Goal: Task Accomplishment & Management: Manage account settings

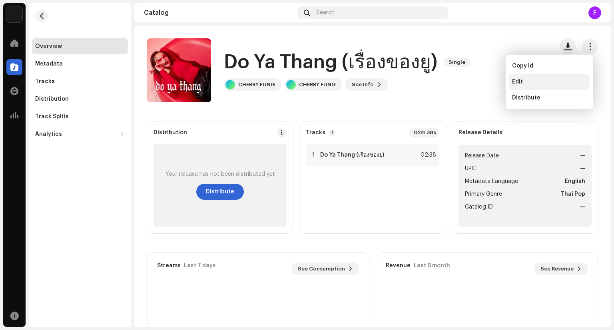
click at [567, 83] on div "Edit" at bounding box center [549, 82] width 74 height 6
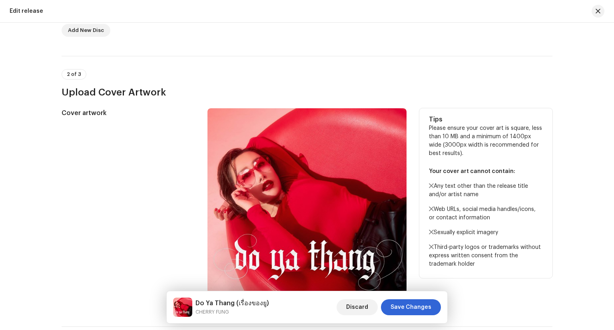
scroll to position [240, 0]
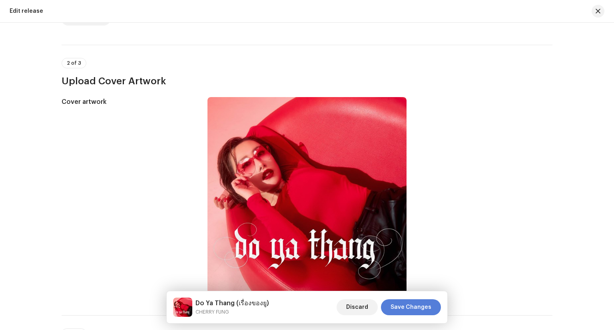
click at [420, 305] on span "Save Changes" at bounding box center [410, 307] width 41 height 16
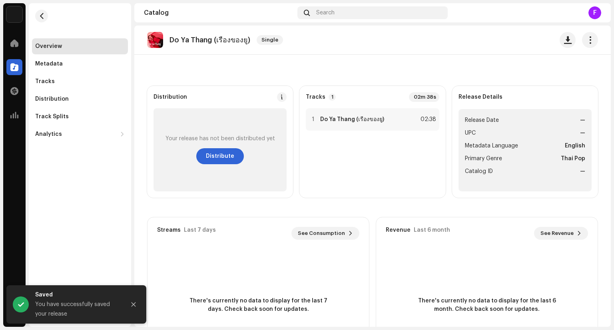
scroll to position [18, 0]
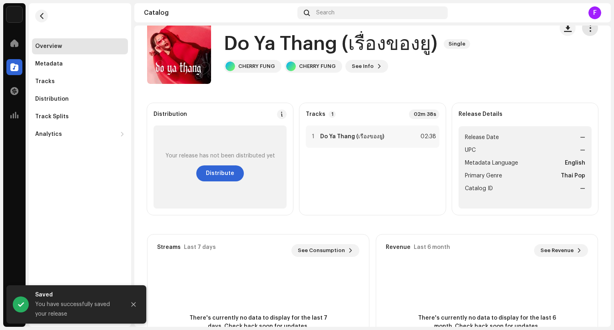
click at [588, 31] on button "button" at bounding box center [590, 28] width 16 height 16
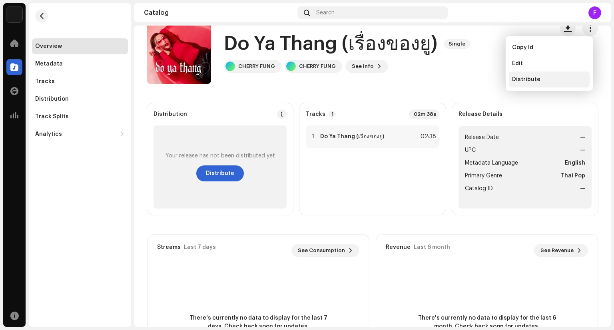
click at [559, 81] on div "Distribute" at bounding box center [549, 79] width 74 height 6
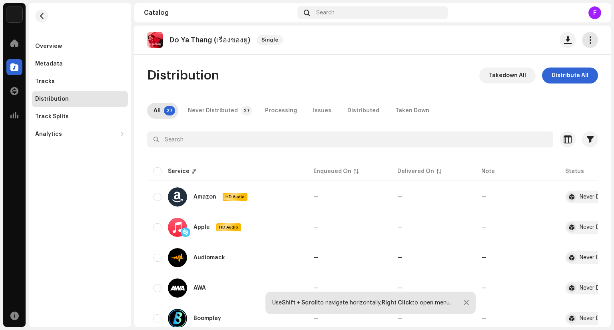
click at [590, 42] on button "button" at bounding box center [590, 40] width 16 height 16
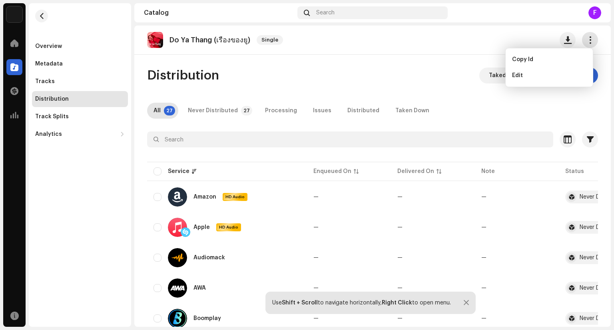
click at [590, 42] on button "button" at bounding box center [590, 40] width 16 height 16
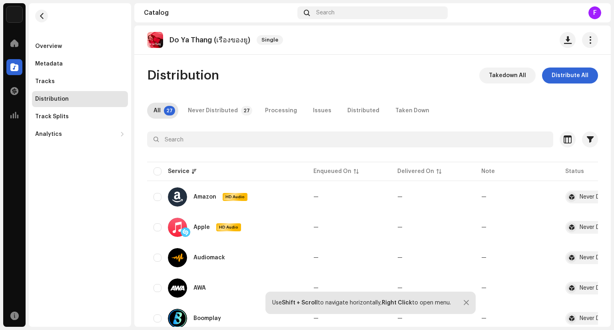
click at [87, 99] on div "Distribution" at bounding box center [79, 99] width 89 height 6
click at [48, 14] on re-m-nav-back at bounding box center [41, 20] width 19 height 35
click at [44, 18] on span "button" at bounding box center [42, 16] width 6 height 6
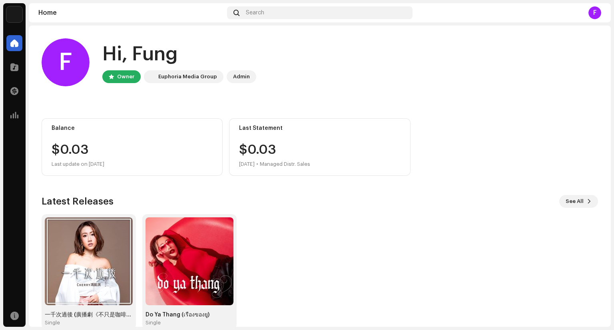
click at [121, 103] on div "F Hi, [PERSON_NAME] Owner Euphoria Media Group Admin Balance $0.03 Last update …" at bounding box center [320, 184] width 556 height 316
click at [203, 254] on img at bounding box center [189, 261] width 88 height 88
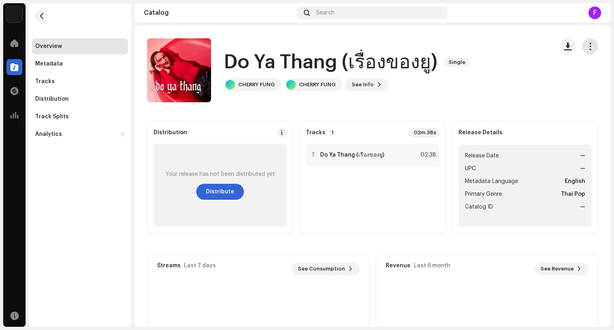
click at [586, 52] on button "button" at bounding box center [590, 46] width 16 height 16
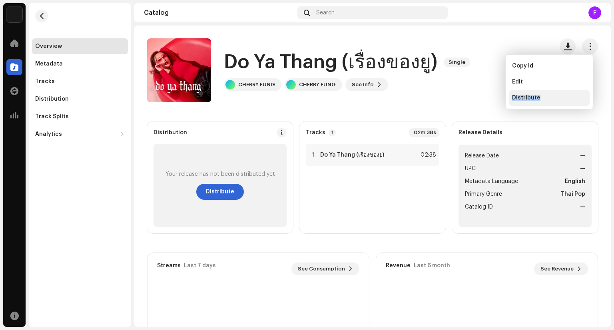
drag, startPoint x: 560, startPoint y: 80, endPoint x: 562, endPoint y: 99, distance: 19.3
click at [562, 99] on div "Copy Id Edit Distribute" at bounding box center [548, 82] width 81 height 48
click at [547, 98] on div "Distribute" at bounding box center [549, 98] width 74 height 6
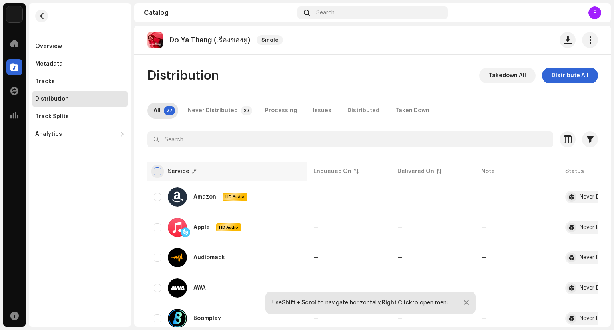
click at [155, 172] on input "checkbox" at bounding box center [157, 171] width 8 height 8
checkbox input "true"
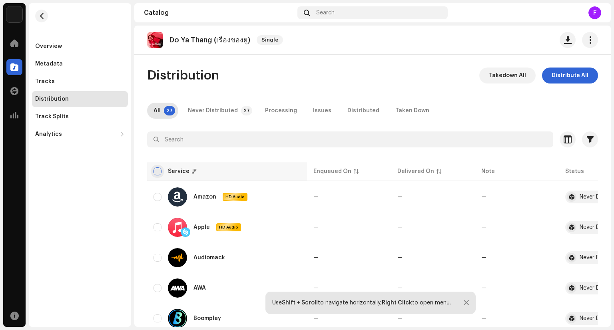
checkbox input "true"
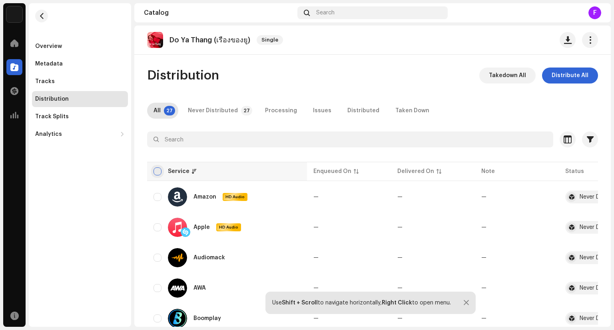
checkbox input "true"
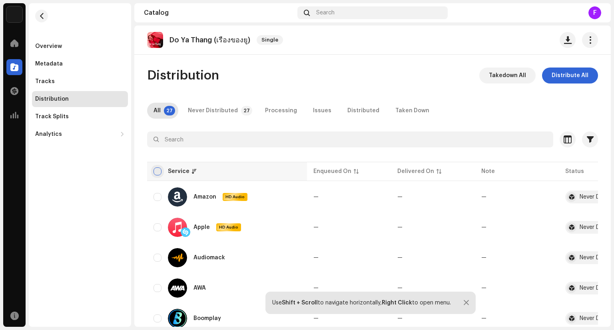
checkbox input "true"
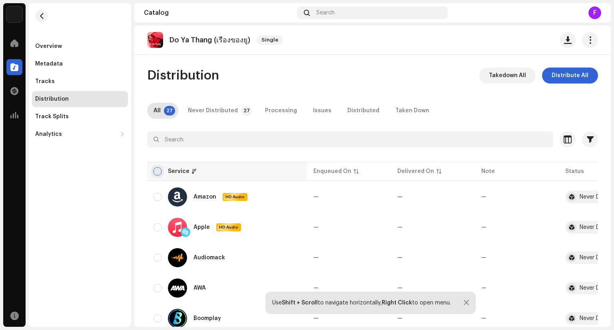
checkbox input "true"
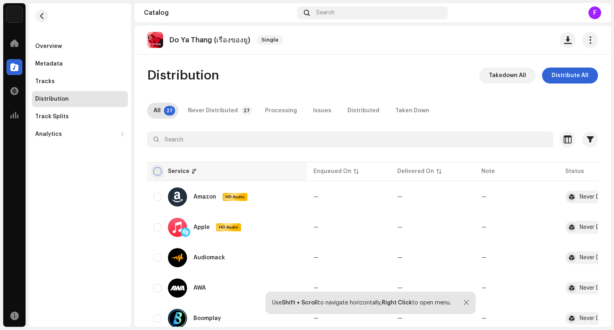
checkbox input "true"
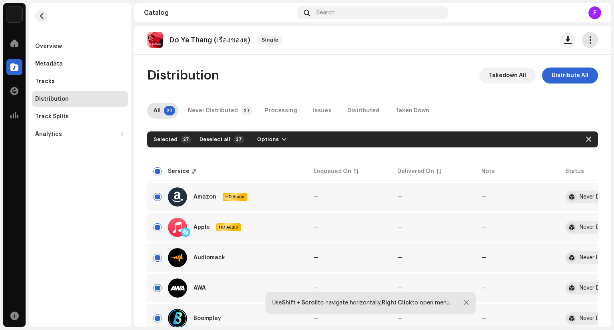
click at [590, 39] on button "button" at bounding box center [590, 40] width 16 height 16
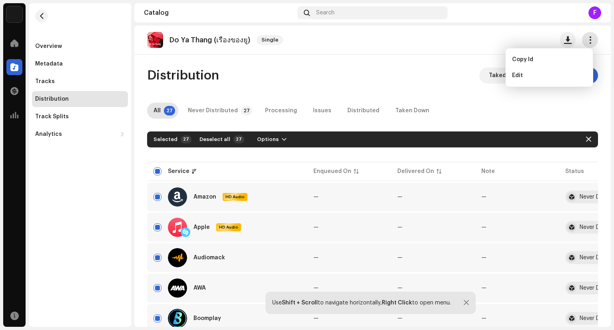
click at [590, 39] on button "button" at bounding box center [590, 40] width 16 height 16
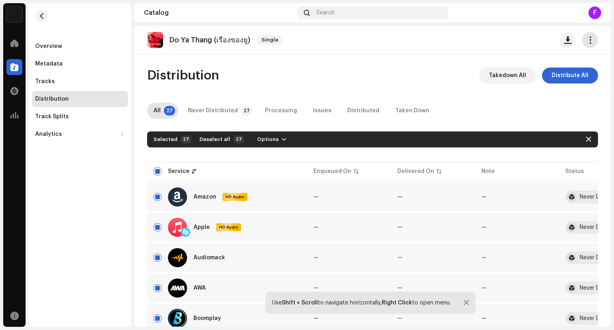
click at [586, 37] on span "button" at bounding box center [590, 40] width 8 height 6
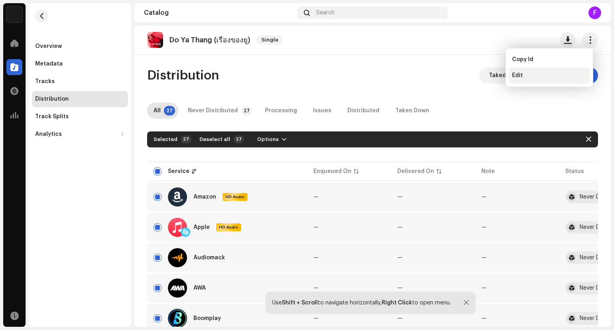
click at [529, 73] on div "Edit" at bounding box center [549, 75] width 74 height 6
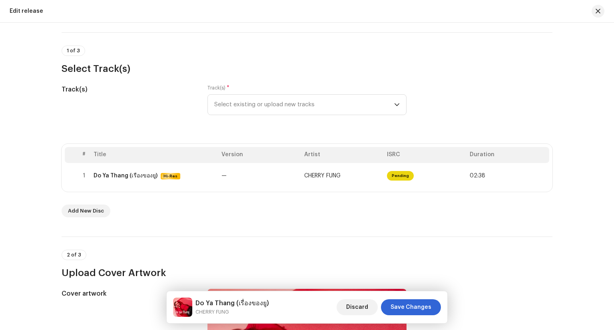
scroll to position [80, 0]
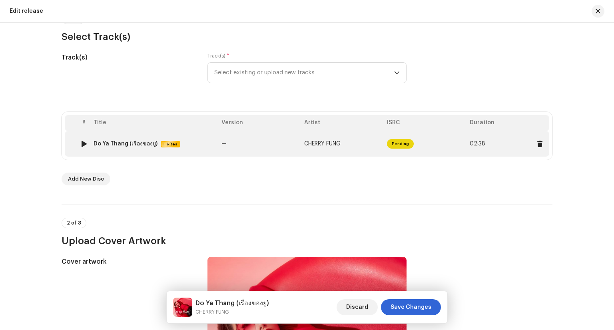
click at [308, 151] on td "CHERRY FUNG" at bounding box center [342, 144] width 83 height 26
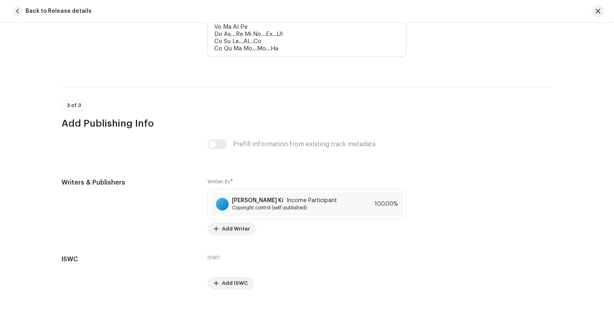
scroll to position [1762, 0]
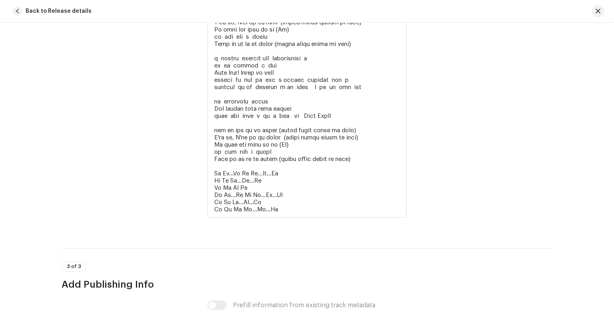
click at [21, 15] on button "Back to Release details" at bounding box center [54, 11] width 88 height 16
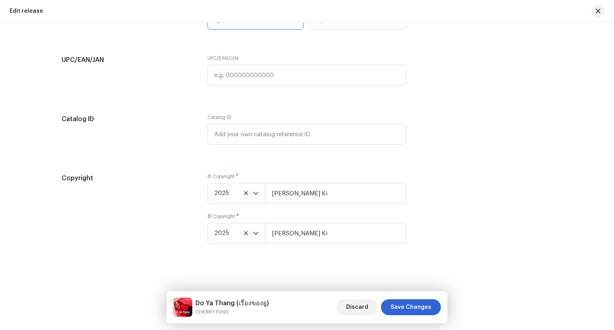
scroll to position [1394, 0]
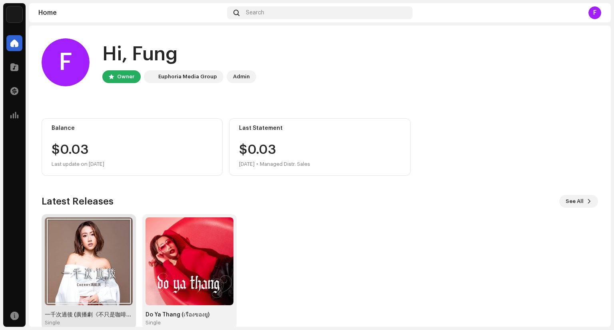
click at [117, 240] on img at bounding box center [89, 261] width 88 height 88
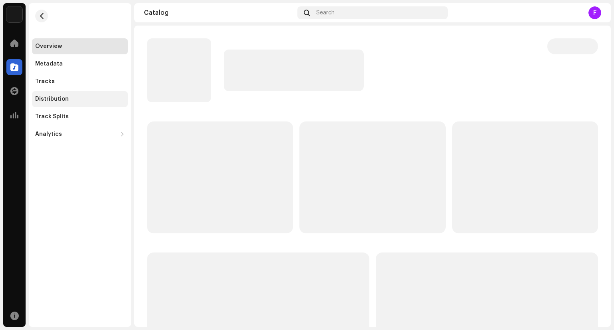
click at [87, 101] on div "Distribution" at bounding box center [79, 99] width 89 height 6
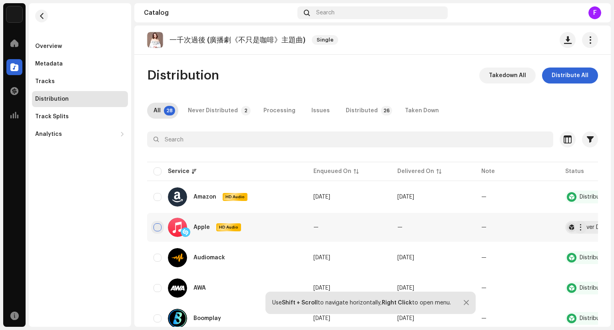
click at [157, 227] on input "checkbox" at bounding box center [157, 227] width 8 height 8
checkbox input "true"
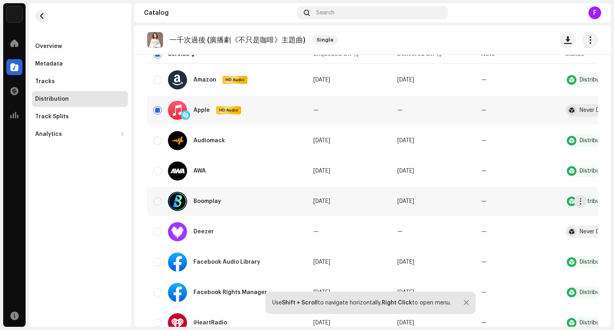
scroll to position [120, 0]
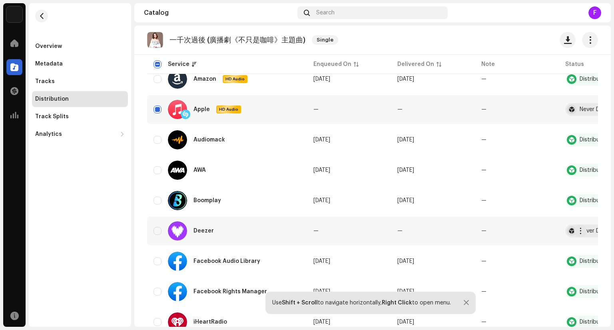
click at [167, 229] on div "Deezer" at bounding box center [226, 230] width 147 height 19
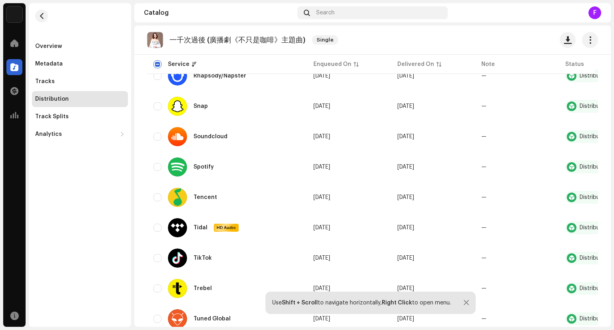
scroll to position [730, 0]
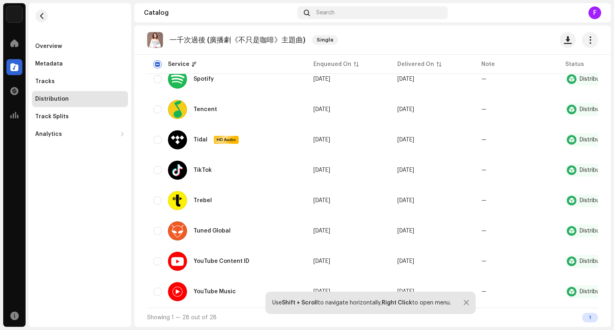
click at [467, 303] on div at bounding box center [465, 303] width 5 height 6
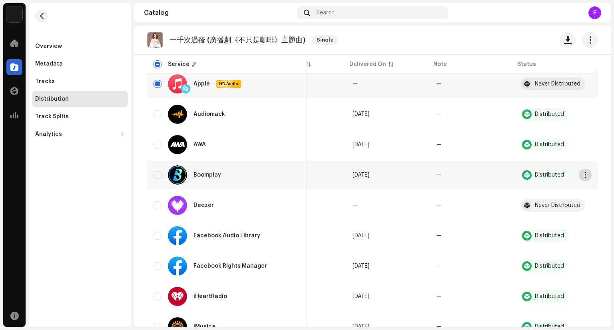
scroll to position [131, 0]
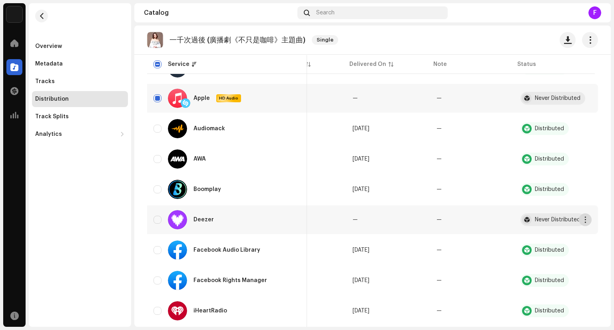
click at [582, 220] on span "button" at bounding box center [585, 219] width 6 height 6
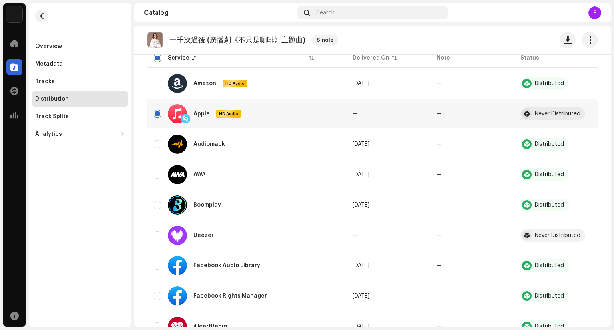
scroll to position [51, 0]
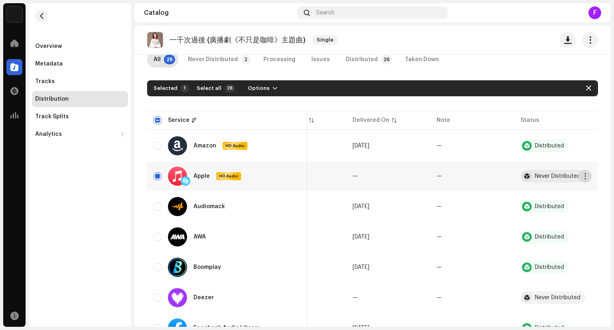
click at [581, 181] on button "button" at bounding box center [584, 176] width 13 height 13
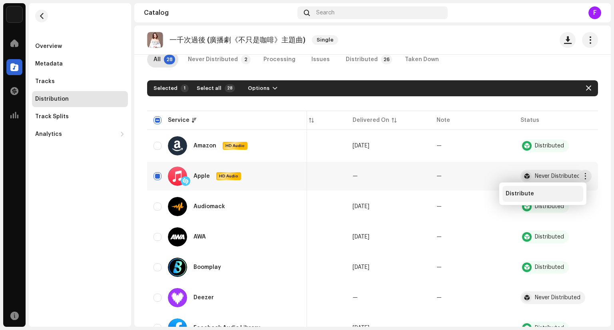
drag, startPoint x: 560, startPoint y: 193, endPoint x: 561, endPoint y: 219, distance: 26.0
click at [559, 201] on div "Distribute" at bounding box center [542, 194] width 81 height 16
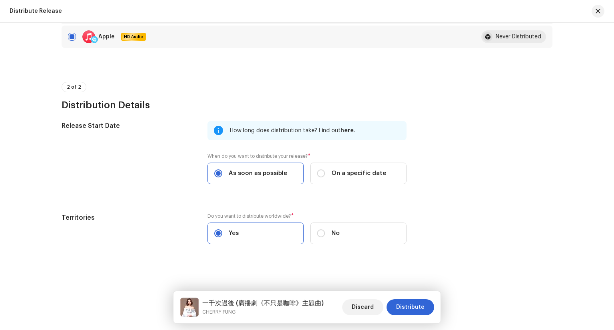
scroll to position [133, 0]
click at [409, 308] on span "Distribute" at bounding box center [410, 307] width 28 height 16
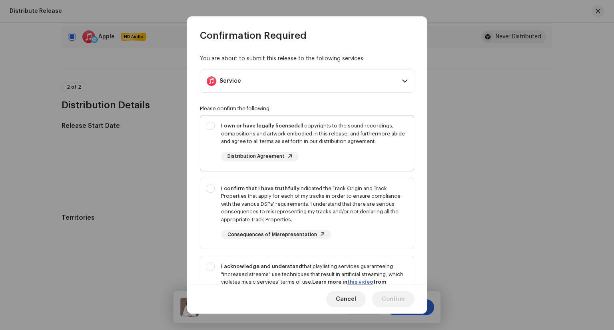
click at [212, 127] on div "I own or have legally licensed all copyrights to the sound recordings, composit…" at bounding box center [306, 141] width 213 height 52
checkbox input "true"
click at [211, 187] on div "I confirm that I have truthfully indicated the Track Origin and Track Propertie…" at bounding box center [306, 212] width 213 height 68
checkbox input "true"
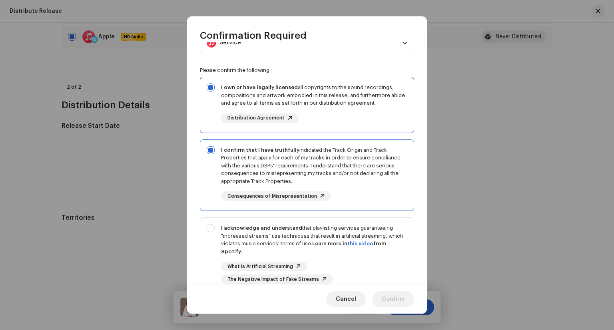
scroll to position [40, 0]
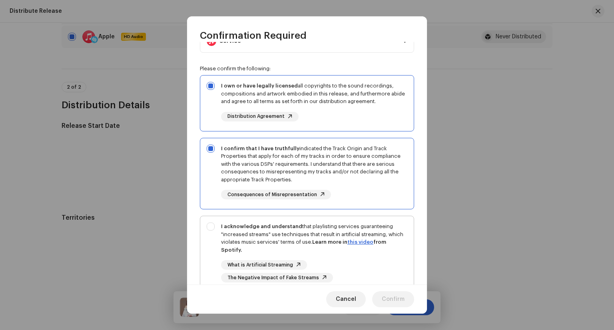
click at [211, 227] on div "I acknowledge and understand that playlisting services guaranteeing "increased …" at bounding box center [306, 252] width 213 height 73
checkbox input "true"
click at [390, 301] on span "Confirm" at bounding box center [392, 299] width 23 height 16
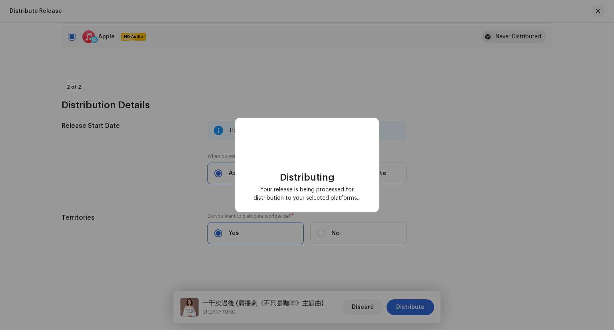
scroll to position [0, 0]
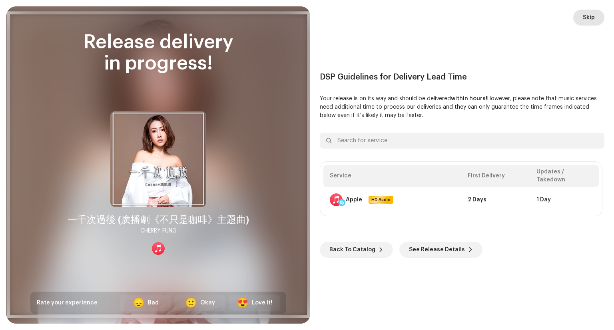
click at [591, 20] on span "Skip" at bounding box center [588, 18] width 12 height 16
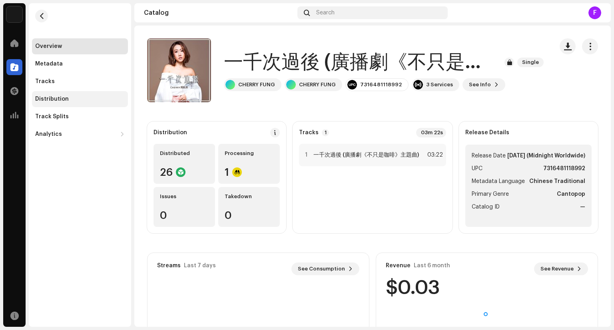
click at [93, 97] on div "Distribution" at bounding box center [79, 99] width 89 height 6
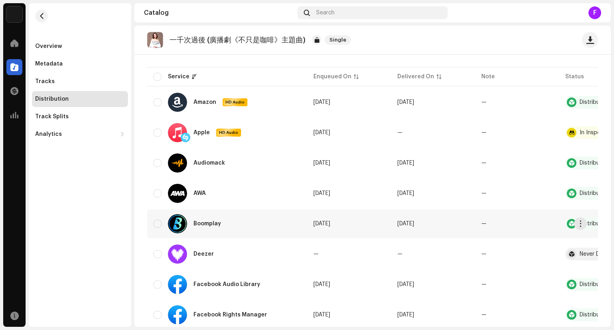
scroll to position [120, 0]
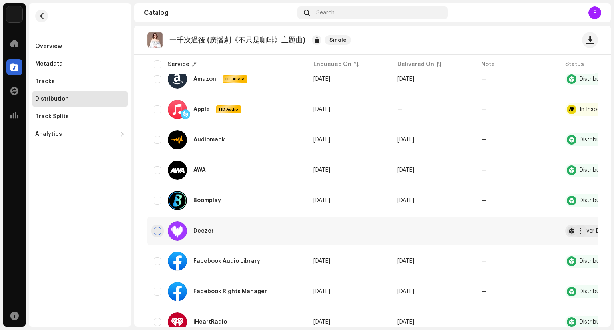
click at [160, 230] on input "checkbox" at bounding box center [157, 231] width 8 height 8
checkbox input "true"
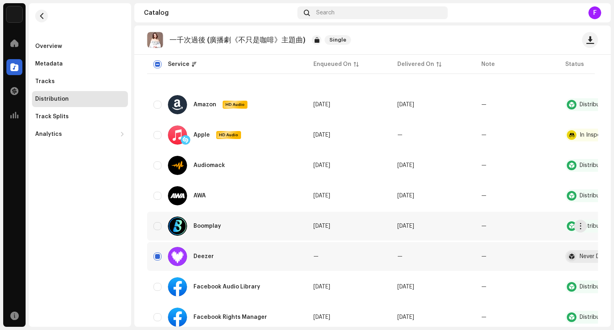
scroll to position [91, 0]
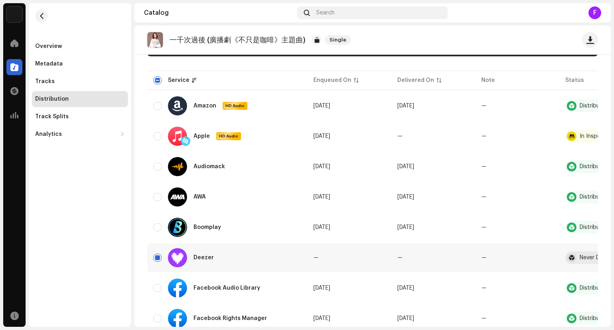
drag, startPoint x: 451, startPoint y: 328, endPoint x: 526, endPoint y: 329, distance: 75.1
click at [526, 329] on div "[PERSON_NAME] 馮凱淇 Home Catalog Transactions Analytics Resources Overview Metada…" at bounding box center [307, 165] width 614 height 330
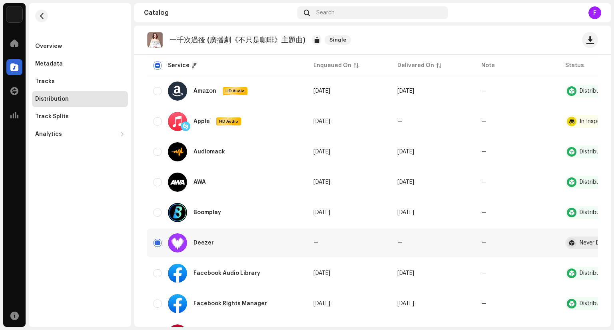
scroll to position [131, 0]
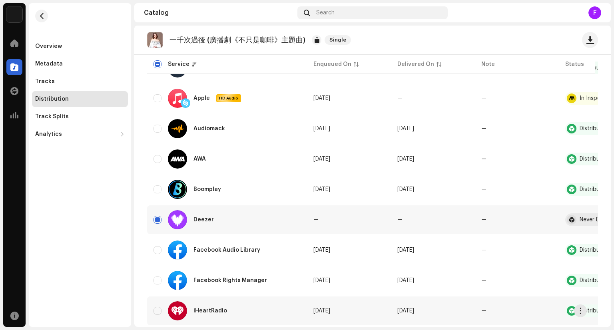
drag, startPoint x: 298, startPoint y: 326, endPoint x: 451, endPoint y: 325, distance: 153.0
click at [442, 326] on div "[PERSON_NAME] 馮凱淇 Home Catalog Transactions Analytics Resources Overview Metada…" at bounding box center [307, 165] width 614 height 330
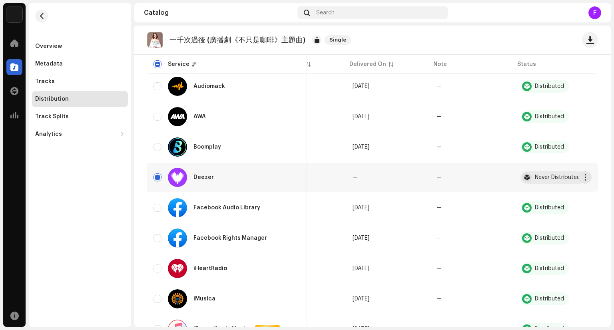
scroll to position [171, 0]
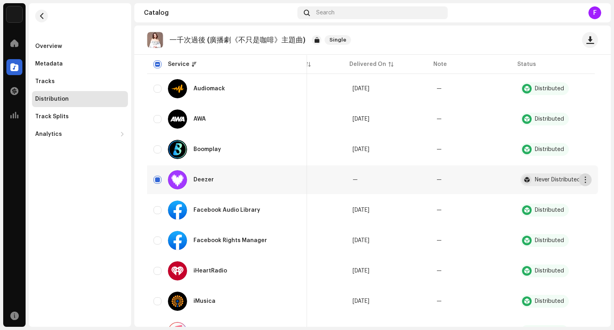
click at [579, 176] on button "button" at bounding box center [584, 179] width 13 height 13
click at [555, 195] on div "Distribute" at bounding box center [542, 198] width 74 height 6
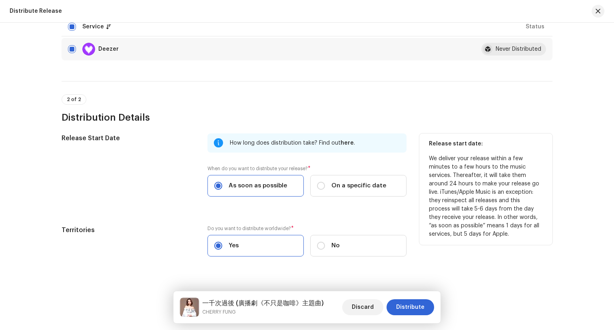
scroll to position [133, 0]
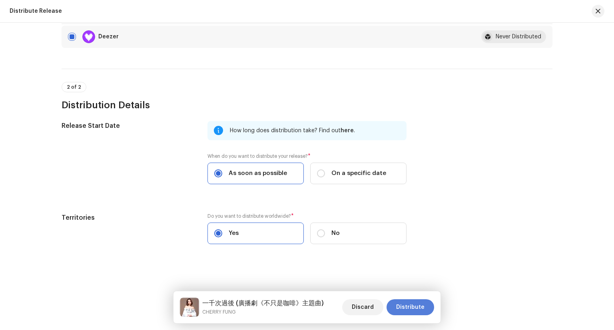
click at [404, 308] on span "Distribute" at bounding box center [410, 307] width 28 height 16
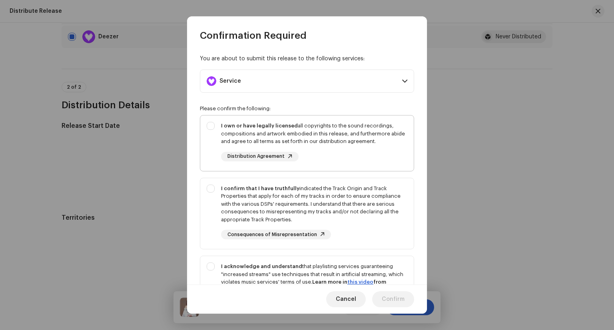
click at [227, 136] on div "I own or have legally licensed all copyrights to the sound recordings, composit…" at bounding box center [314, 134] width 186 height 24
checkbox input "true"
click at [216, 190] on div "I confirm that I have truthfully indicated the Track Origin and Track Propertie…" at bounding box center [306, 212] width 213 height 68
checkbox input "true"
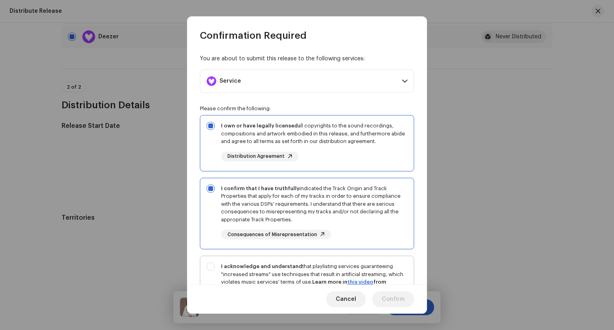
click at [207, 266] on div "I acknowledge and understand that playlisting services guaranteeing "increased …" at bounding box center [306, 292] width 213 height 73
checkbox input "true"
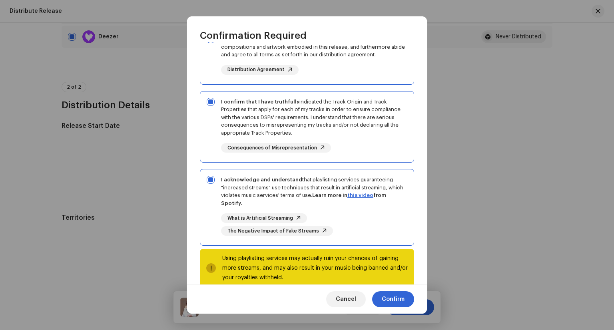
scroll to position [102, 0]
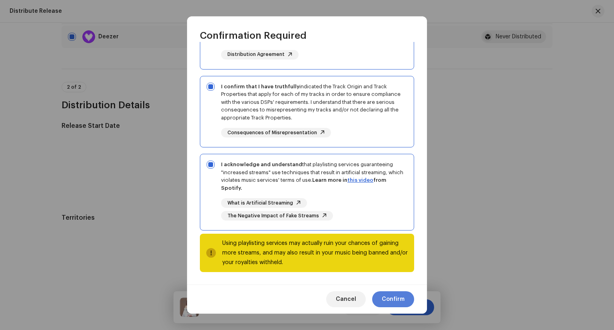
click at [397, 298] on span "Confirm" at bounding box center [392, 299] width 23 height 16
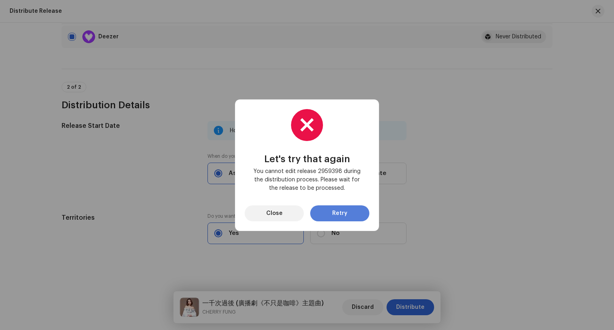
drag, startPoint x: 349, startPoint y: 212, endPoint x: 341, endPoint y: 213, distance: 7.6
click at [341, 213] on button "Retry" at bounding box center [339, 213] width 59 height 16
click at [294, 216] on button "Close" at bounding box center [273, 213] width 59 height 16
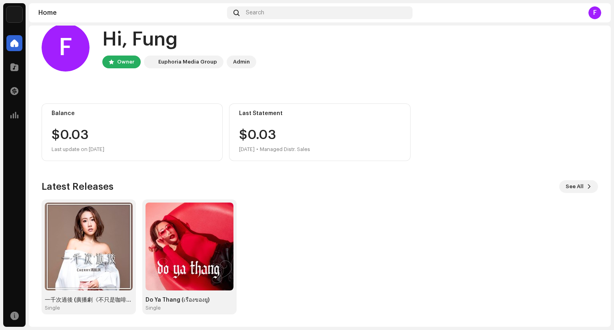
scroll to position [15, 0]
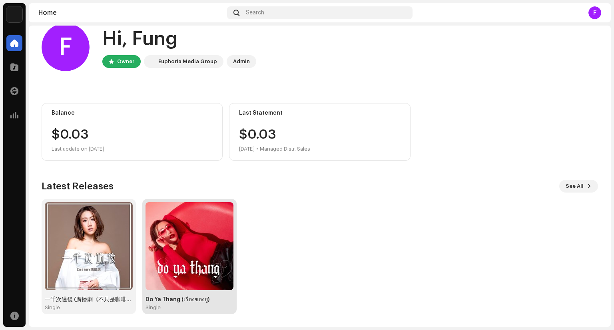
click at [214, 248] on img at bounding box center [189, 246] width 88 height 88
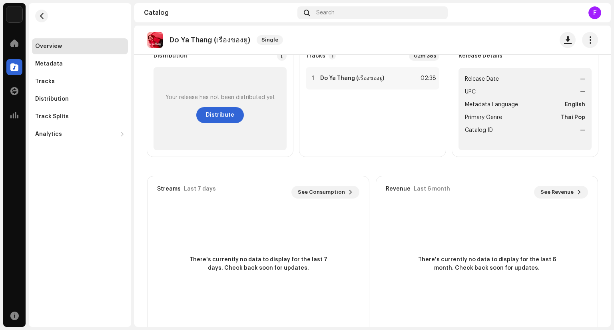
scroll to position [80, 0]
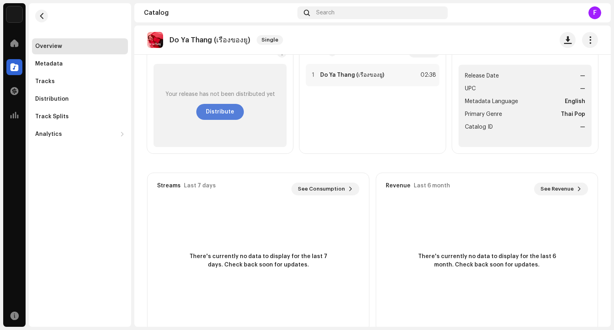
click at [213, 116] on span "Distribute" at bounding box center [220, 112] width 28 height 16
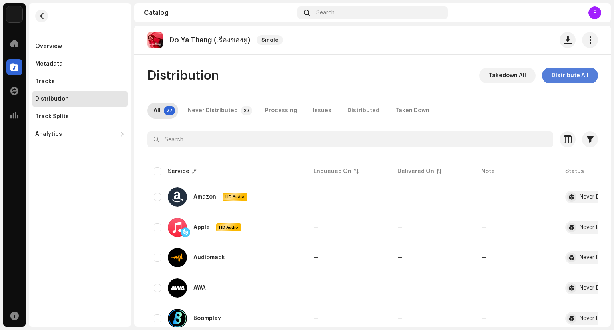
click at [565, 79] on span "Distribute All" at bounding box center [569, 76] width 37 height 16
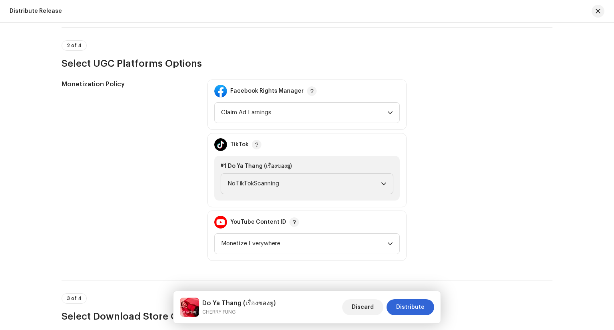
scroll to position [799, 0]
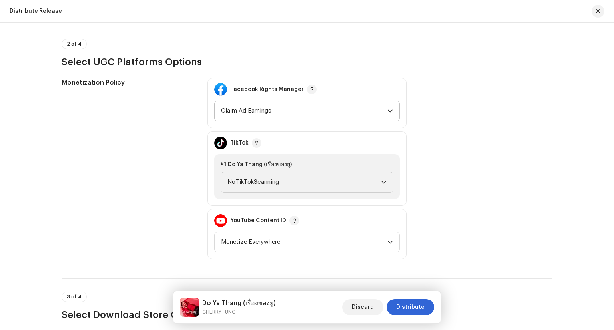
click at [374, 110] on span "Claim Ad Earnings" at bounding box center [304, 111] width 166 height 20
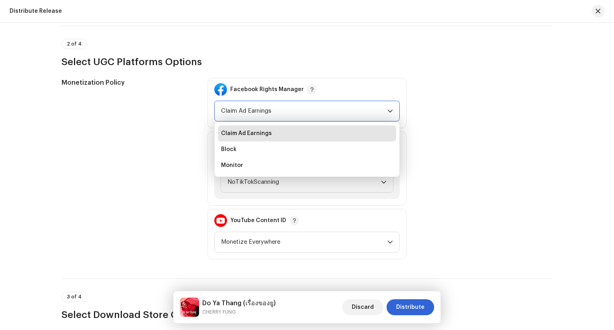
click at [377, 109] on span "Claim Ad Earnings" at bounding box center [304, 111] width 166 height 20
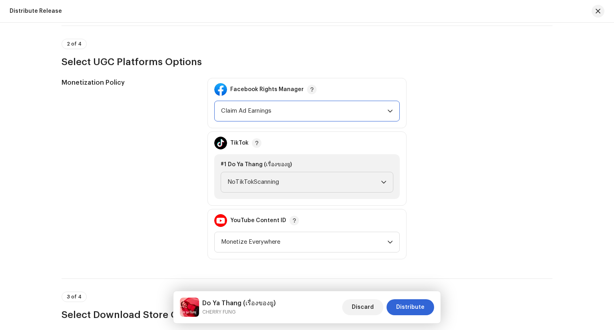
click at [387, 109] on icon "dropdown trigger" at bounding box center [390, 111] width 6 height 6
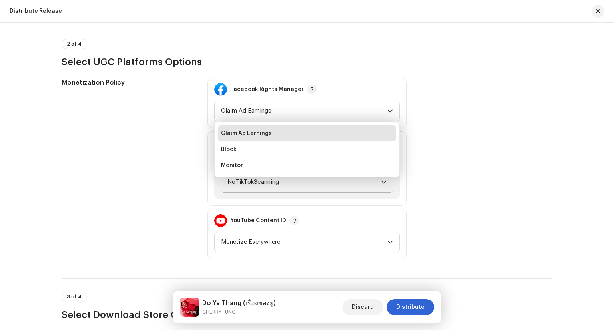
click at [381, 181] on icon "dropdown trigger" at bounding box center [384, 182] width 6 height 6
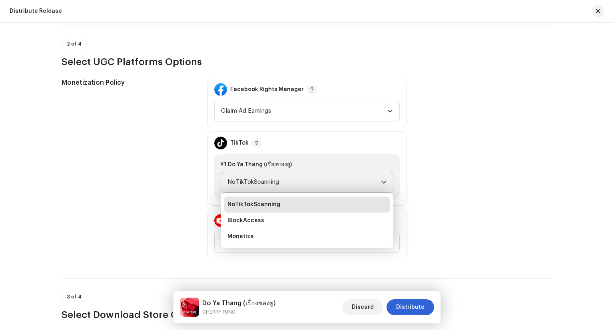
click at [381, 181] on icon "dropdown trigger" at bounding box center [384, 182] width 6 height 6
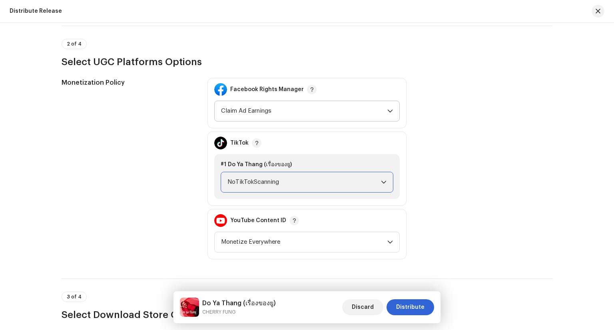
click at [387, 119] on div "dropdown trigger" at bounding box center [390, 111] width 6 height 20
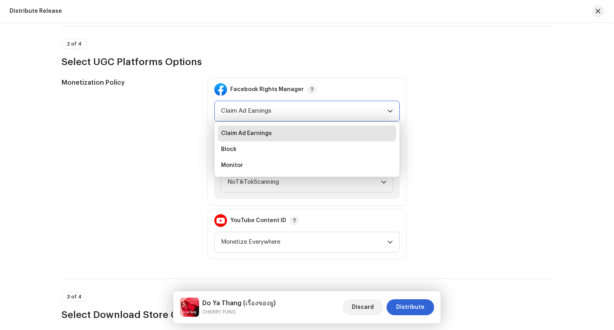
click at [383, 113] on span "Claim Ad Earnings" at bounding box center [304, 111] width 166 height 20
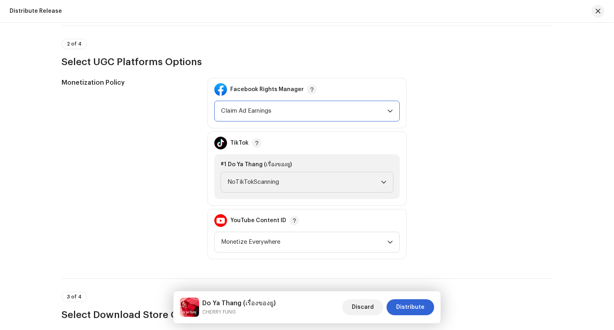
click at [385, 110] on span "Claim Ad Earnings" at bounding box center [304, 111] width 166 height 20
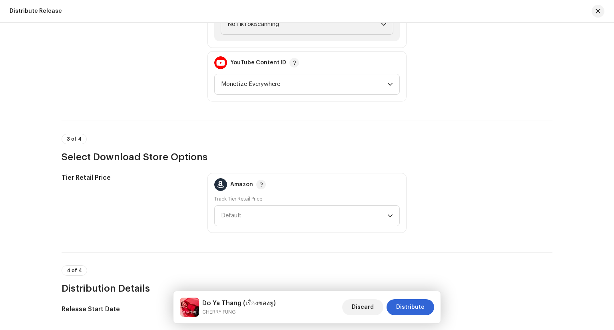
scroll to position [959, 0]
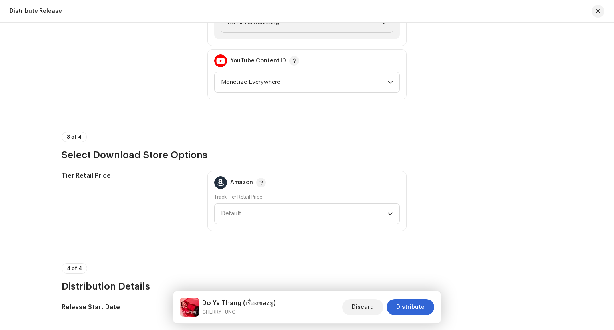
click at [481, 179] on div "Tier Retail Price Amazon Track Tier Retail Price Default" at bounding box center [307, 201] width 491 height 60
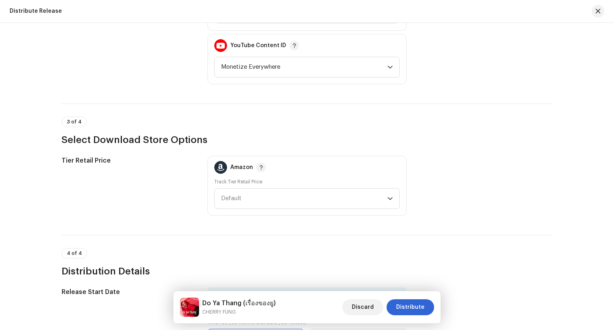
scroll to position [999, 0]
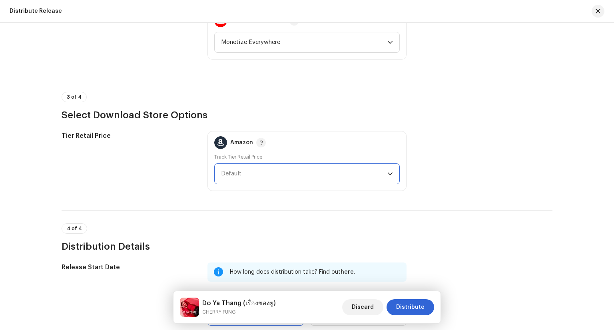
click at [372, 170] on span "Default" at bounding box center [304, 174] width 166 height 20
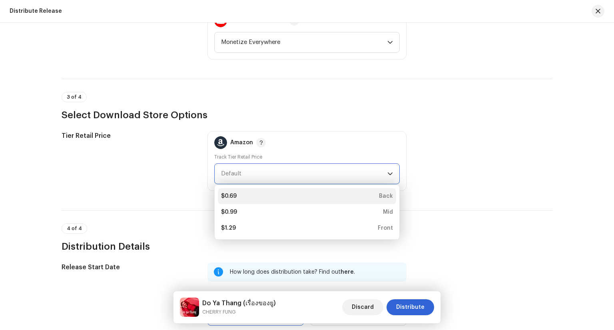
click at [363, 195] on div "$0.69 Back" at bounding box center [307, 196] width 172 height 8
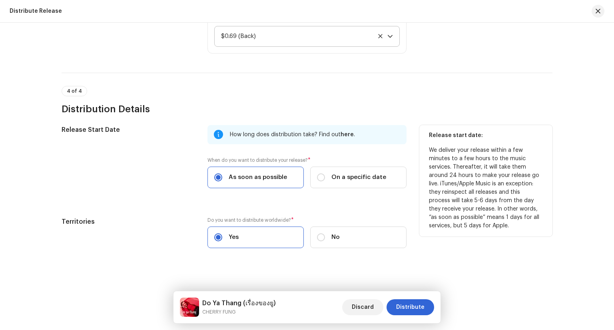
scroll to position [1140, 0]
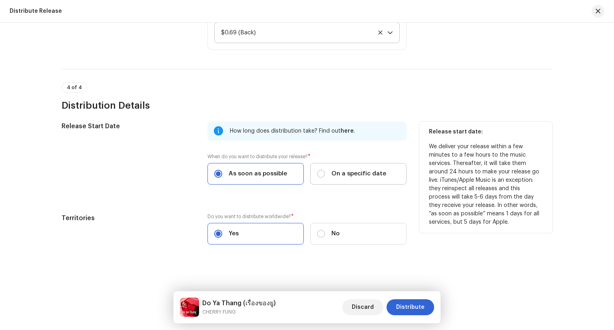
click at [371, 176] on span "On a specific date" at bounding box center [358, 173] width 55 height 9
click at [325, 176] on input "On a specific date" at bounding box center [321, 174] width 8 height 8
radio input "true"
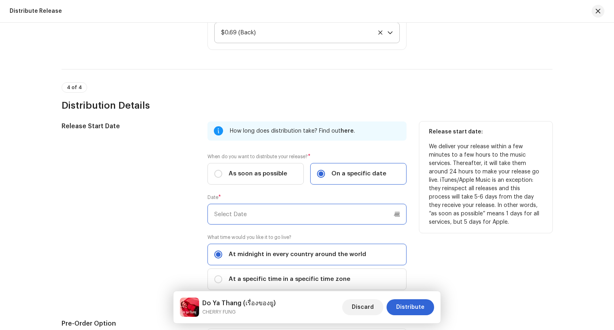
click at [341, 216] on input "text" at bounding box center [306, 214] width 199 height 21
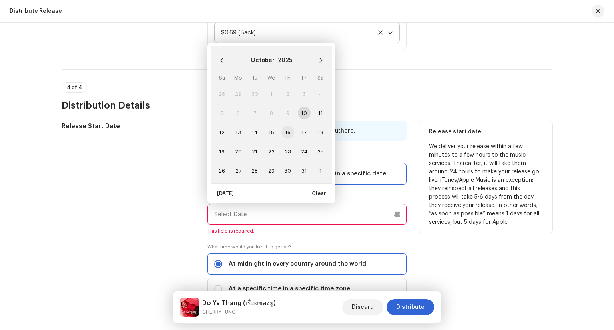
click at [289, 133] on span "16" at bounding box center [287, 132] width 13 height 13
type input "[DATE]"
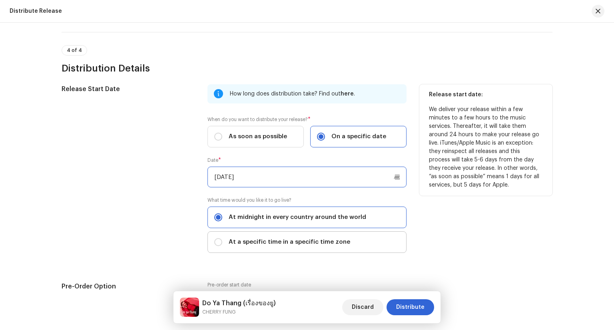
scroll to position [1180, 0]
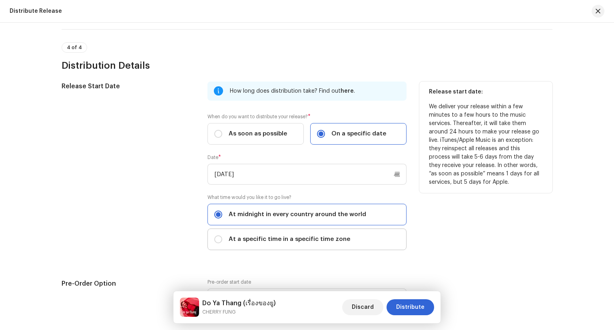
click at [286, 242] on span "At a specific time in a specific time zone" at bounding box center [288, 239] width 121 height 9
click at [222, 242] on input "At a specific time in a specific time zone" at bounding box center [218, 239] width 8 height 8
radio input "true"
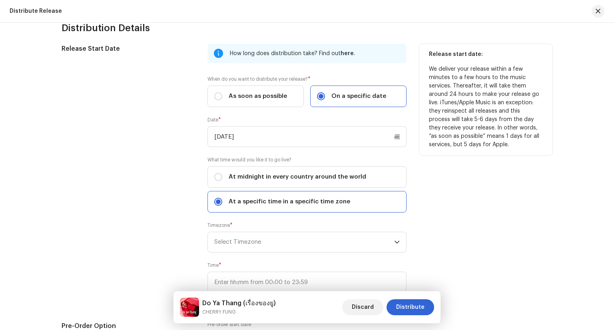
scroll to position [1219, 0]
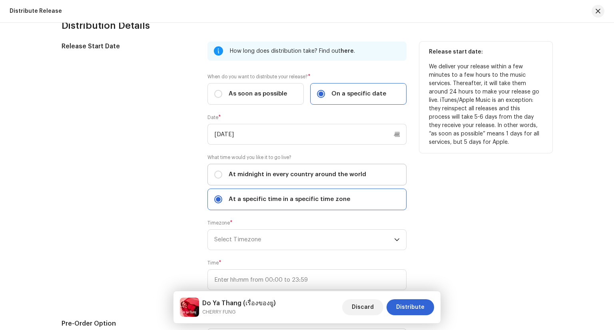
click at [315, 172] on span "At midnight in every country around the world" at bounding box center [296, 174] width 137 height 9
click at [222, 172] on input "At midnight in every country around the world" at bounding box center [218, 175] width 8 height 8
radio input "true"
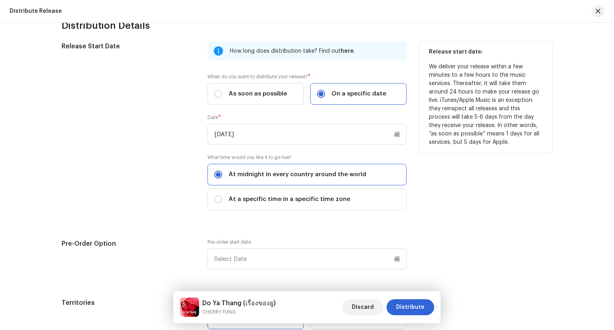
click at [460, 213] on div "Release start date: We deliver your release within a few minutes to a few hours…" at bounding box center [485, 131] width 133 height 178
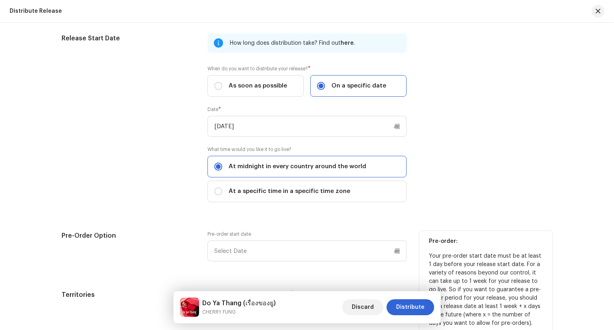
scroll to position [1225, 0]
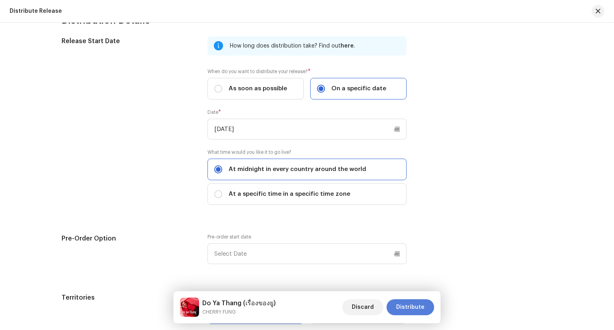
click at [425, 304] on button "Distribute" at bounding box center [410, 307] width 48 height 16
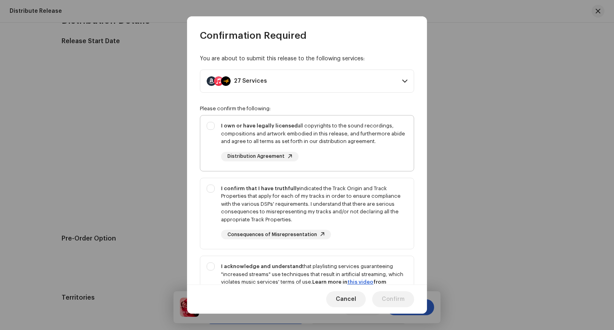
click at [211, 129] on div "I own or have legally licensed all copyrights to the sound recordings, composit…" at bounding box center [306, 141] width 213 height 52
checkbox input "true"
click at [208, 191] on div "I confirm that I have truthfully indicated the Track Origin and Track Propertie…" at bounding box center [306, 212] width 213 height 68
checkbox input "true"
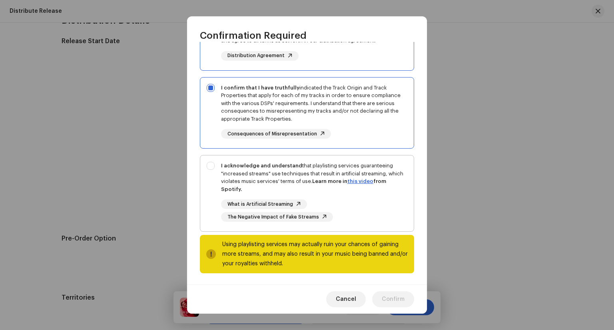
scroll to position [102, 0]
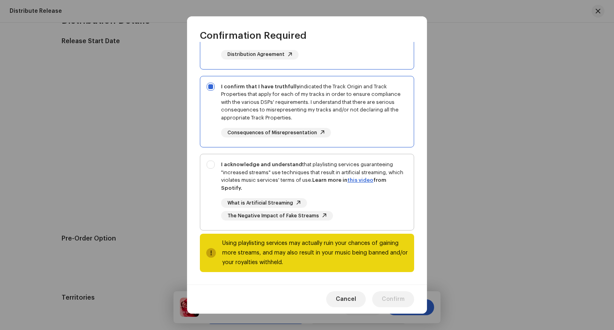
click at [214, 165] on div "I acknowledge and understand that playlisting services guaranteeing "increased …" at bounding box center [306, 190] width 213 height 73
checkbox input "true"
click at [403, 299] on span "Confirm" at bounding box center [392, 299] width 23 height 16
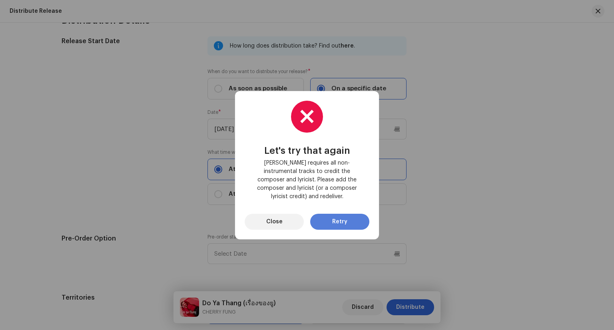
click at [350, 217] on button "Retry" at bounding box center [339, 222] width 59 height 16
drag, startPoint x: 344, startPoint y: 215, endPoint x: 299, endPoint y: 216, distance: 45.6
click at [299, 216] on div "Close Retry" at bounding box center [306, 222] width 125 height 16
click at [289, 216] on button "Close" at bounding box center [273, 222] width 59 height 16
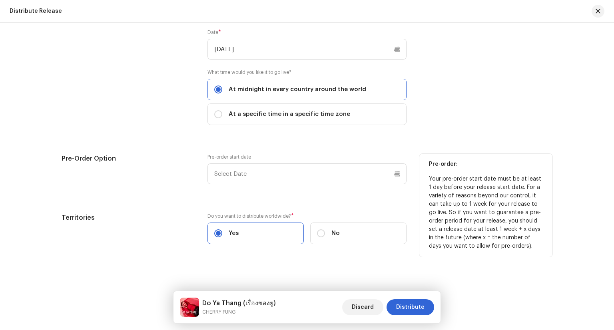
click at [444, 186] on p "Your pre-order start date must be at least 1 day before your release start date…" at bounding box center [486, 212] width 114 height 75
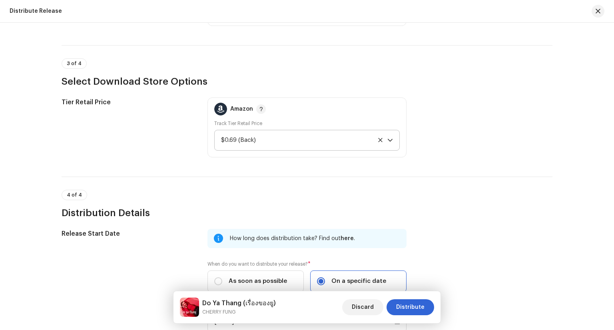
scroll to position [1025, 0]
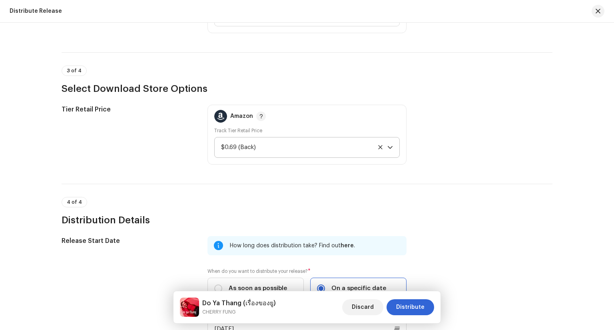
click at [131, 66] on div "3 of 4 Select Download Store Options" at bounding box center [307, 81] width 491 height 30
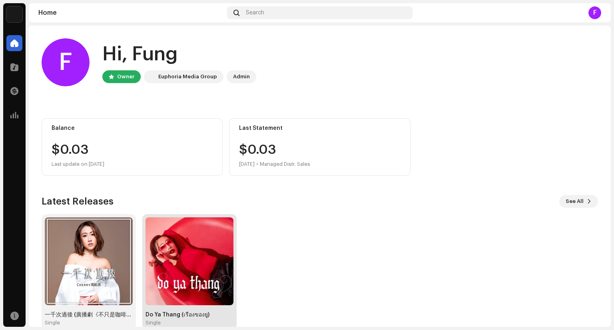
click at [219, 255] on img at bounding box center [189, 261] width 88 height 88
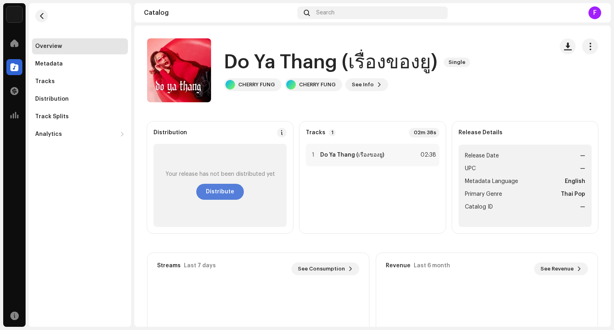
click at [234, 192] on button "Distribute" at bounding box center [220, 192] width 48 height 16
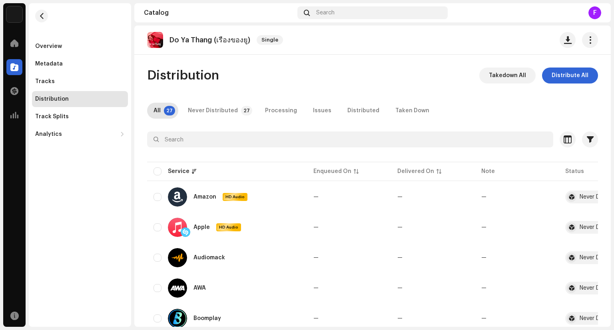
click at [254, 104] on div "All 27 Never Distributed 27 Processing Issues Distributed Taken Down" at bounding box center [372, 111] width 451 height 16
click at [584, 46] on button "button" at bounding box center [590, 40] width 16 height 16
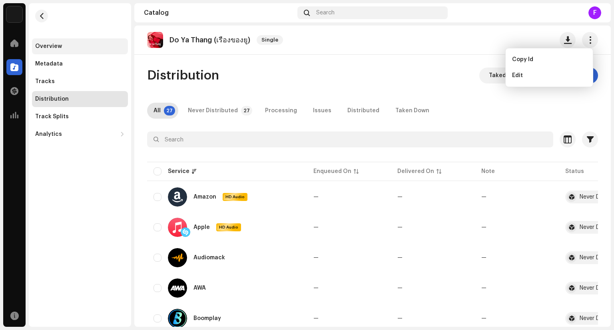
click at [56, 48] on div "Overview" at bounding box center [48, 46] width 27 height 6
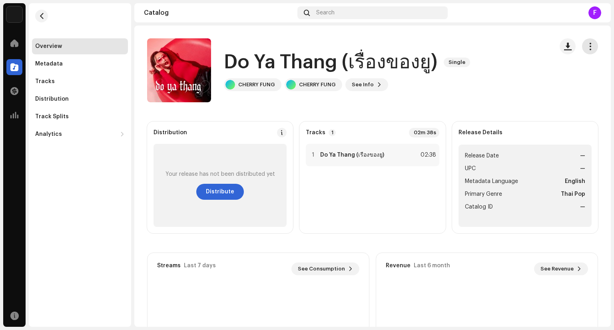
click at [583, 50] on button "button" at bounding box center [590, 46] width 16 height 16
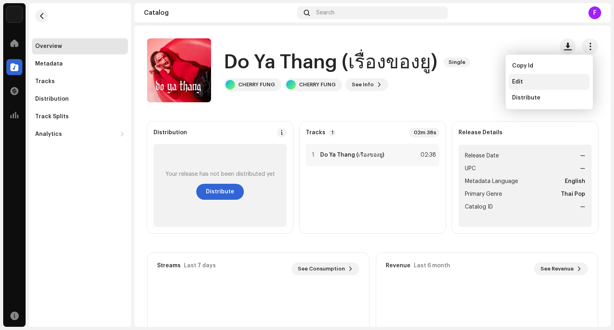
click at [561, 79] on div "Edit" at bounding box center [549, 82] width 74 height 6
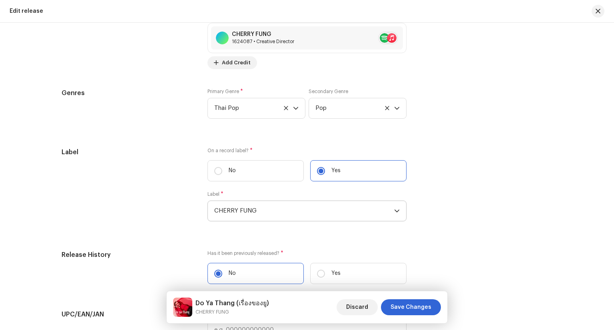
scroll to position [1039, 0]
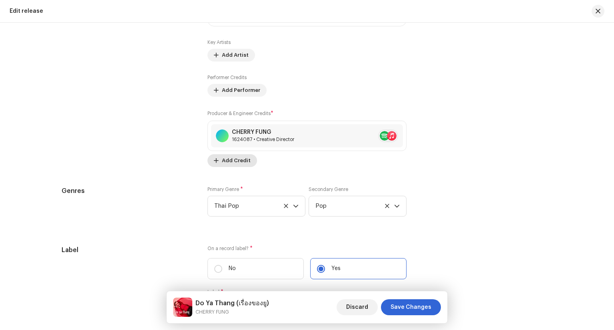
click at [234, 163] on span "Add Credit" at bounding box center [236, 161] width 29 height 16
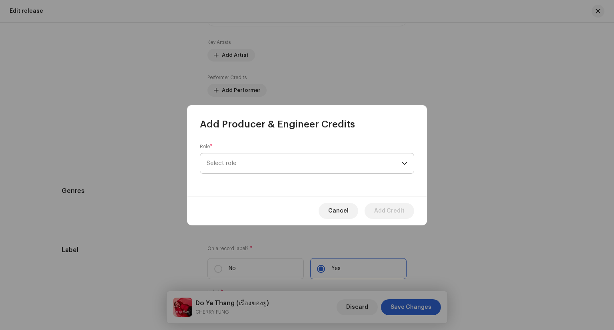
click at [278, 163] on span "Select role" at bounding box center [304, 163] width 195 height 20
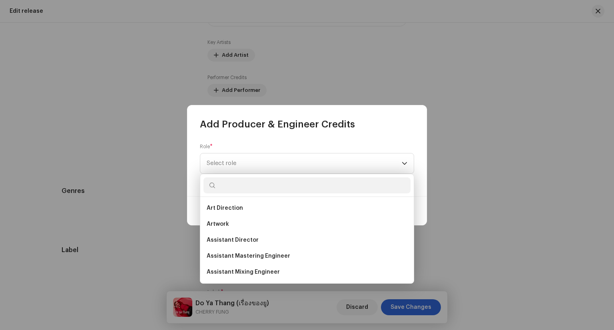
click at [288, 192] on input "text" at bounding box center [306, 185] width 207 height 16
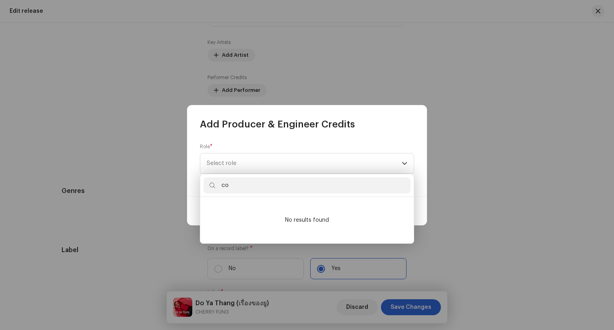
type input "c"
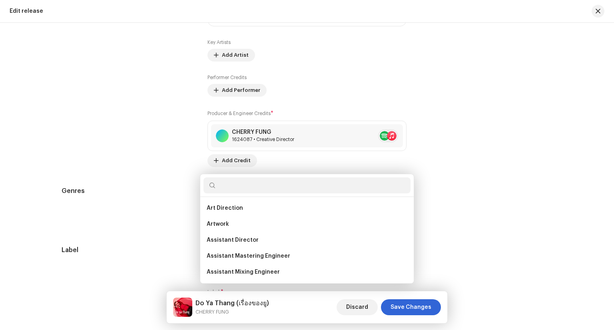
click at [490, 193] on div "Add Producer & Engineer Credits Role * Select role Cancel Add Credit" at bounding box center [307, 165] width 614 height 330
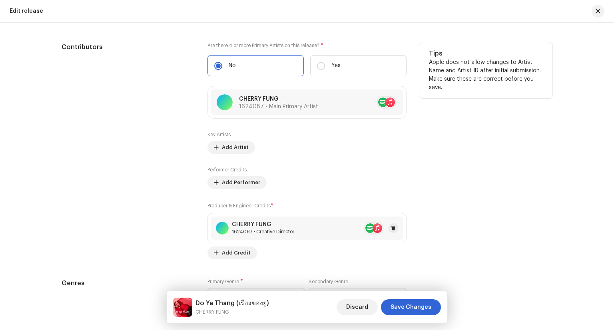
scroll to position [955, 0]
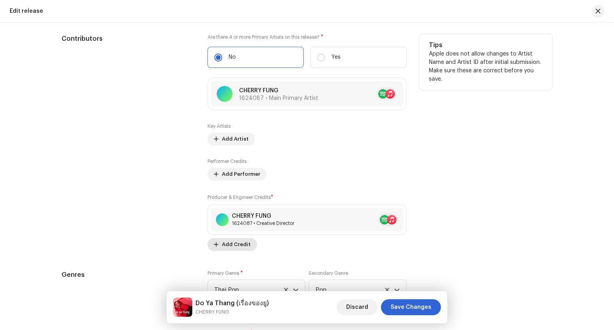
click at [236, 244] on span "Add Credit" at bounding box center [236, 244] width 29 height 16
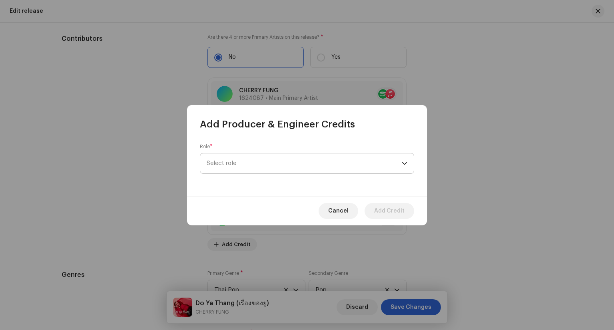
click at [294, 159] on span "Select role" at bounding box center [304, 163] width 195 height 20
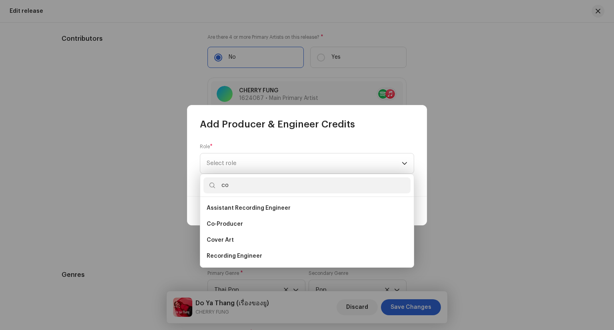
type input "com"
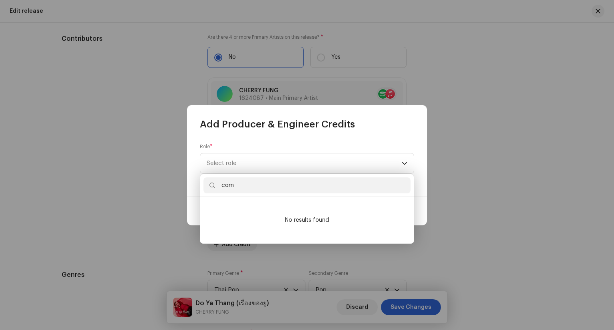
drag, startPoint x: 141, startPoint y: 166, endPoint x: 136, endPoint y: 166, distance: 4.8
click at [136, 166] on body "[PERSON_NAME] 馮凱淇 Home Catalog Transactions Analytics Resources [PERSON_NAME] […" at bounding box center [307, 165] width 614 height 330
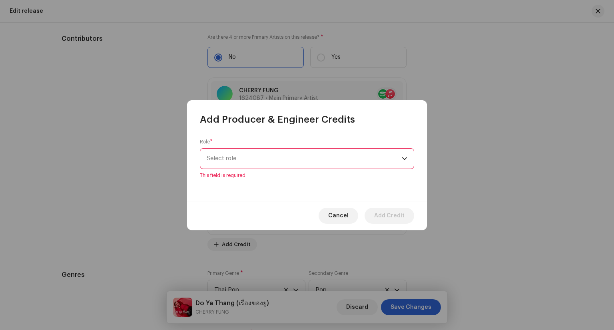
click at [350, 155] on span "Select role" at bounding box center [304, 159] width 195 height 20
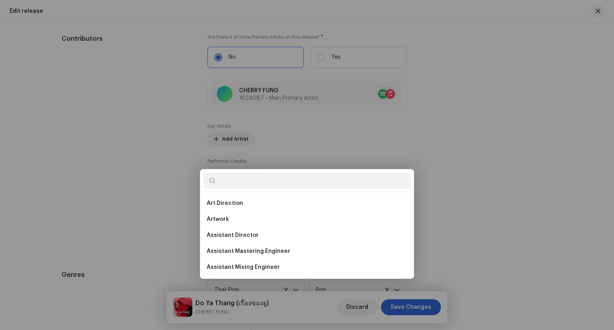
click at [452, 171] on div "Add Producer & Engineer Credits Role * Select role This field is required. Canc…" at bounding box center [307, 165] width 614 height 330
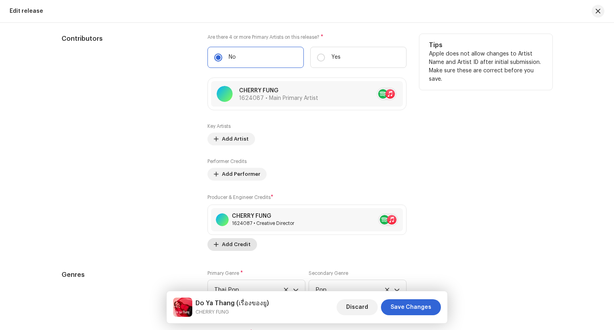
click at [236, 249] on span "Add Credit" at bounding box center [236, 244] width 29 height 16
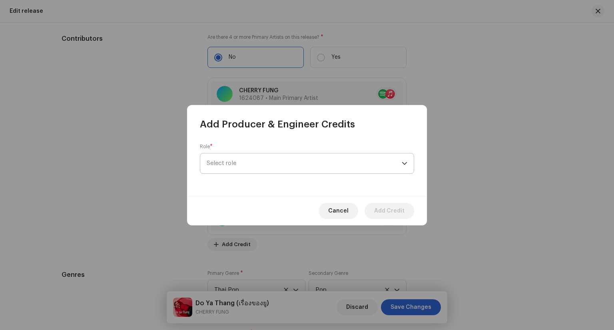
click at [288, 170] on span "Select role" at bounding box center [304, 163] width 195 height 20
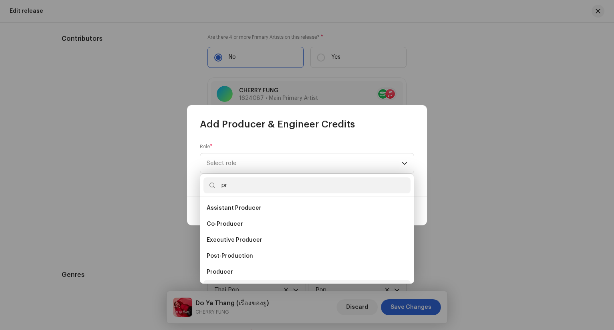
scroll to position [13, 0]
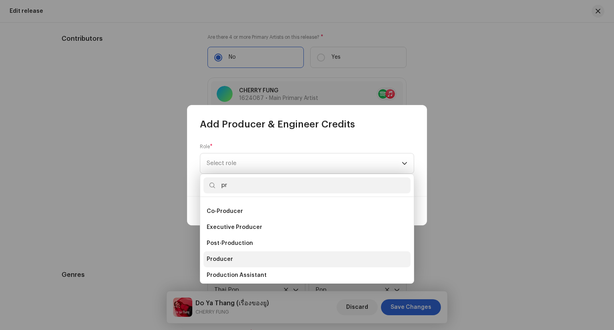
type input "pr"
click at [309, 258] on li "Producer" at bounding box center [306, 259] width 207 height 16
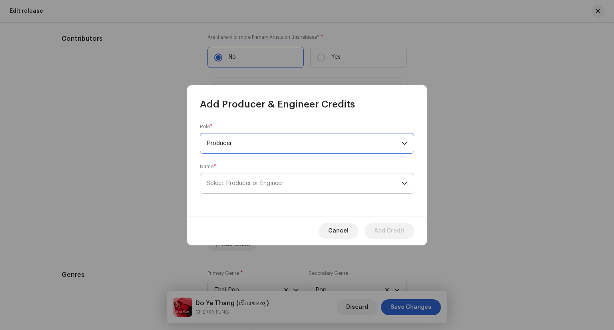
click at [317, 189] on span "Select Producer or Engineer" at bounding box center [304, 183] width 195 height 20
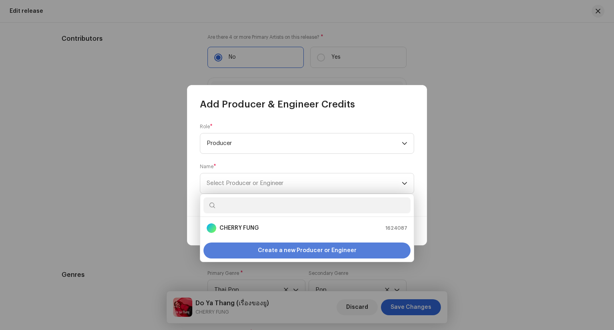
click at [320, 253] on span "Create a new Producer or Engineer" at bounding box center [307, 250] width 99 height 16
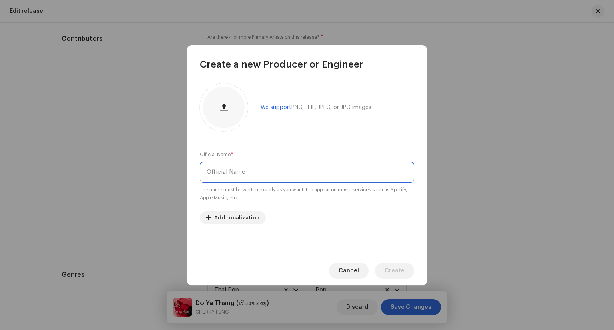
click at [284, 174] on input "text" at bounding box center [307, 172] width 214 height 21
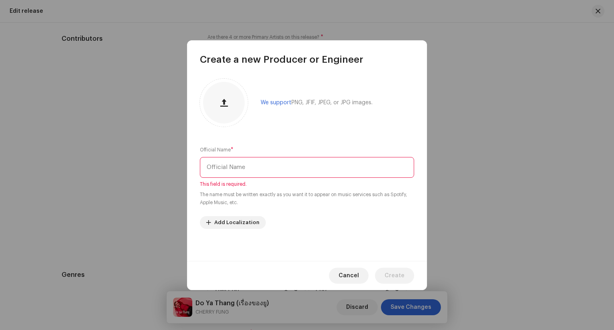
paste input "[PERSON_NAME]-issranan"
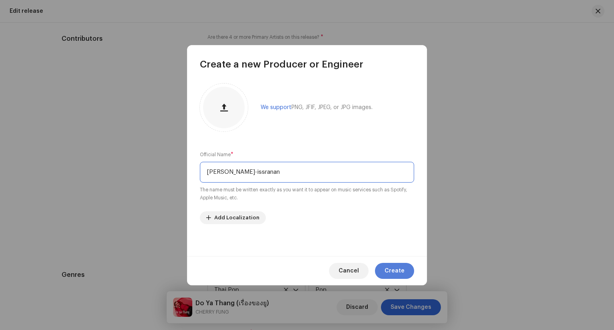
type input "[PERSON_NAME]-issranan"
click at [391, 269] on span "Create" at bounding box center [394, 271] width 20 height 16
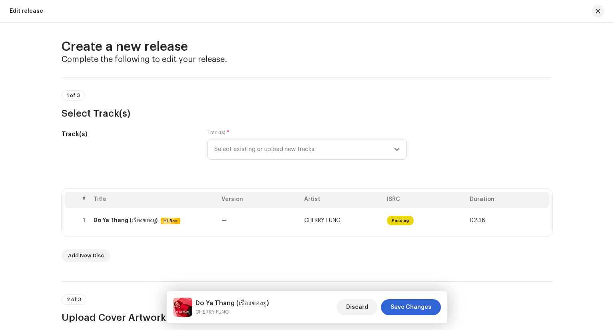
scroll to position [0, 0]
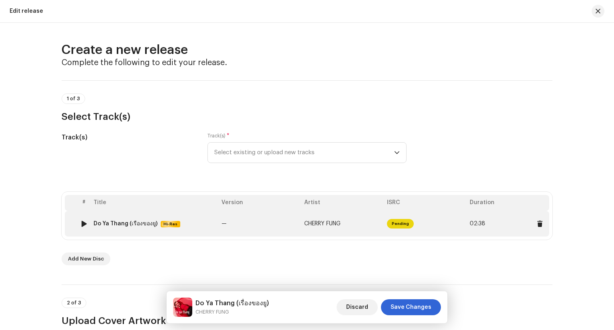
click at [267, 218] on td "—" at bounding box center [259, 224] width 83 height 26
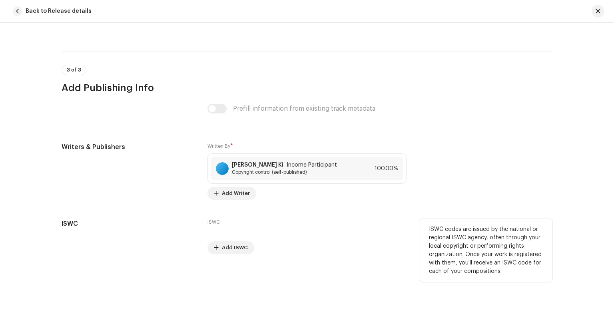
scroll to position [1962, 0]
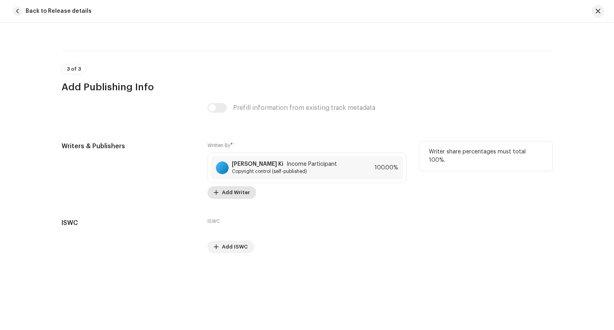
click at [242, 195] on span "Add Writer" at bounding box center [236, 193] width 28 height 16
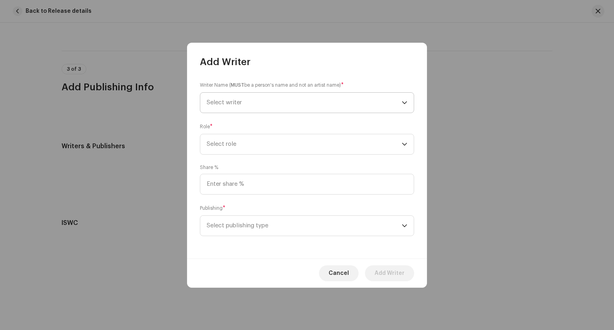
click at [275, 97] on span "Select writer" at bounding box center [304, 103] width 195 height 20
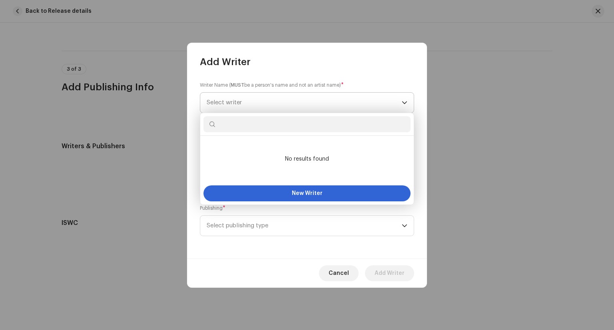
click at [275, 97] on span "Select writer" at bounding box center [304, 103] width 195 height 20
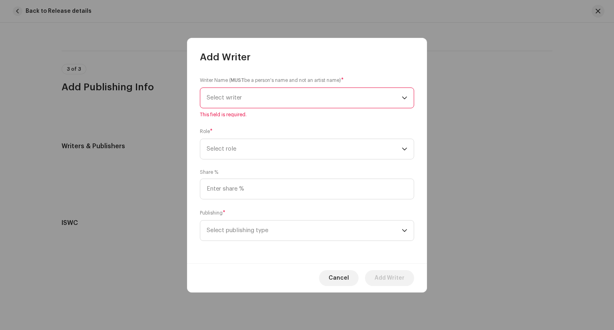
click at [275, 97] on span "Select writer" at bounding box center [304, 98] width 195 height 20
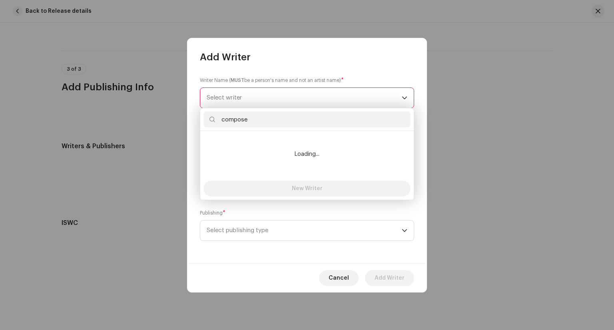
type input "composer"
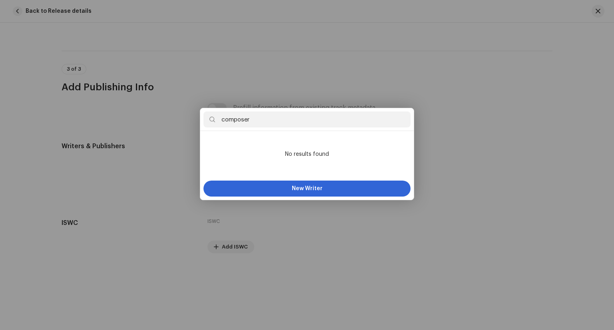
click at [437, 121] on div "Add Writer Writer Name ( MUST be a person's name and not an artist name) * Sele…" at bounding box center [307, 165] width 614 height 330
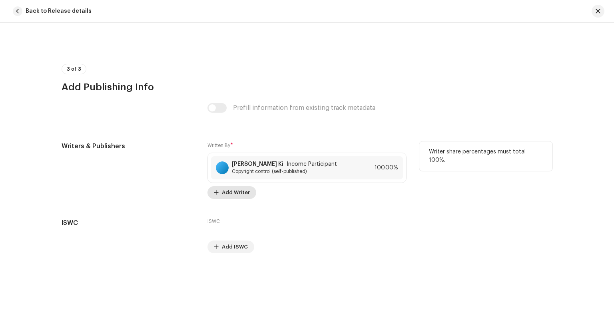
click at [242, 190] on span "Add Writer" at bounding box center [236, 193] width 28 height 16
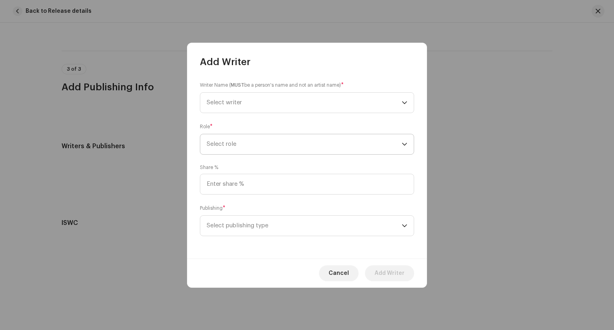
click at [309, 152] on span "Select role" at bounding box center [304, 144] width 195 height 20
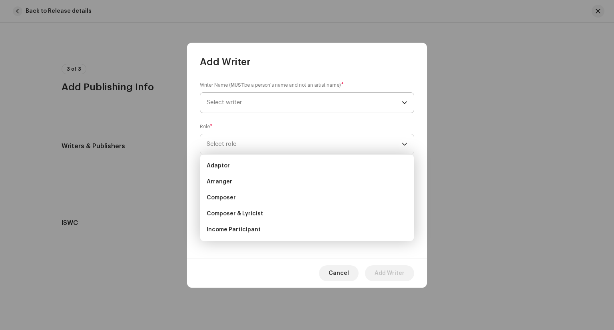
click at [314, 103] on span "Select writer" at bounding box center [304, 103] width 195 height 20
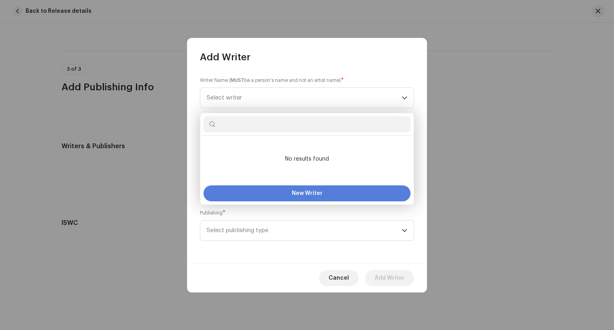
click at [311, 193] on span "New Writer" at bounding box center [307, 194] width 31 height 6
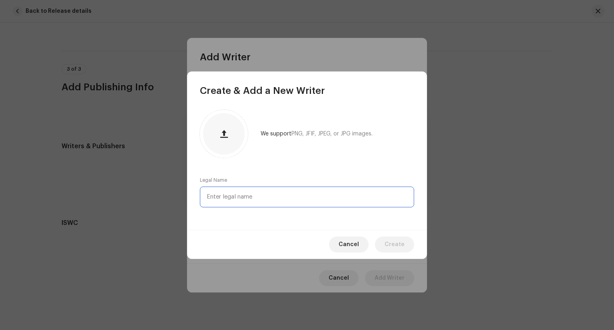
click at [276, 199] on input "text" at bounding box center [307, 197] width 214 height 21
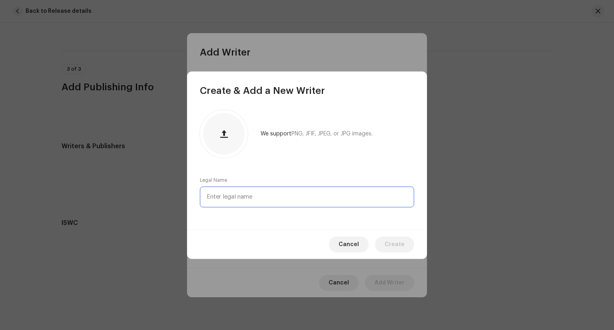
paste input "[PERSON_NAME]-issranan"
type input "[PERSON_NAME]-issranan"
click at [394, 242] on span "Create" at bounding box center [394, 244] width 20 height 16
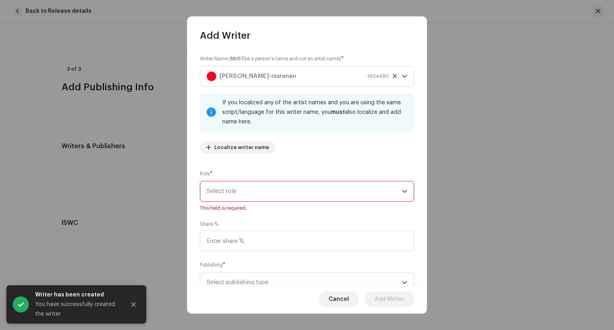
click at [333, 194] on span "Select role" at bounding box center [304, 191] width 195 height 20
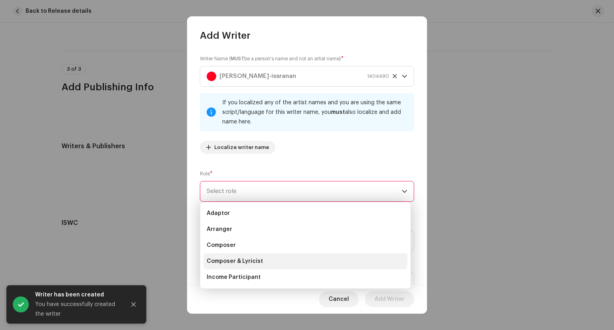
click at [326, 259] on li "Composer & Lyricist" at bounding box center [305, 261] width 204 height 16
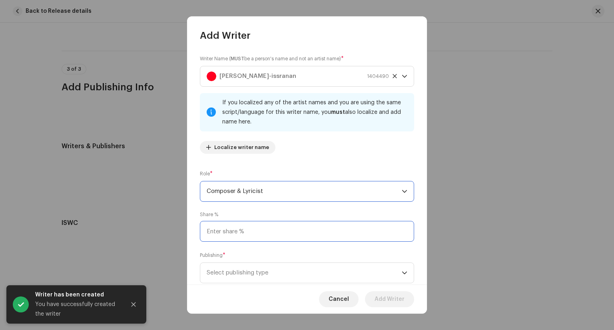
click at [281, 232] on input at bounding box center [307, 231] width 214 height 21
click at [384, 274] on span "Select publishing type" at bounding box center [304, 273] width 195 height 20
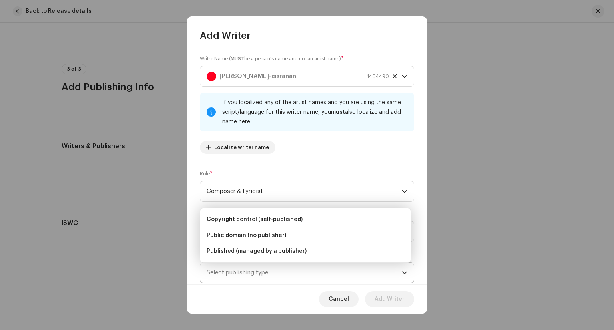
click at [383, 273] on span "Select publishing type" at bounding box center [304, 273] width 195 height 20
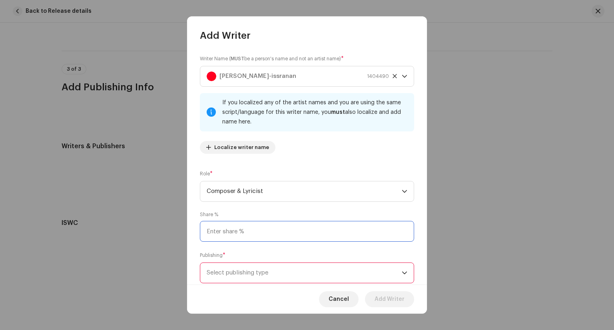
click at [340, 237] on input at bounding box center [307, 231] width 214 height 21
click at [342, 262] on div "Publishing * Select publishing type This field is required." at bounding box center [307, 272] width 214 height 42
click at [346, 273] on span "Select publishing type" at bounding box center [304, 273] width 195 height 20
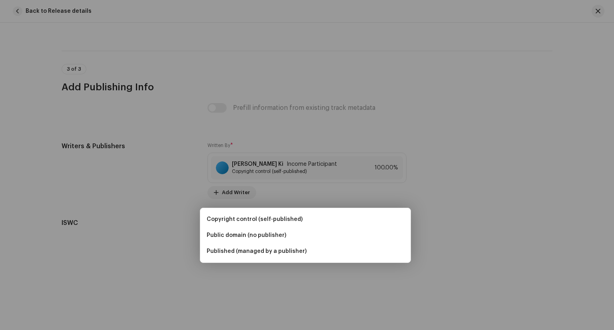
click at [434, 237] on div "Add Writer Writer Name ( MUST be a person's name and not an artist name) * [PER…" at bounding box center [307, 165] width 614 height 330
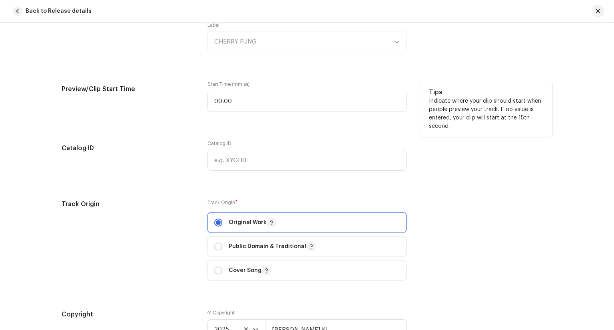
scroll to position [803, 0]
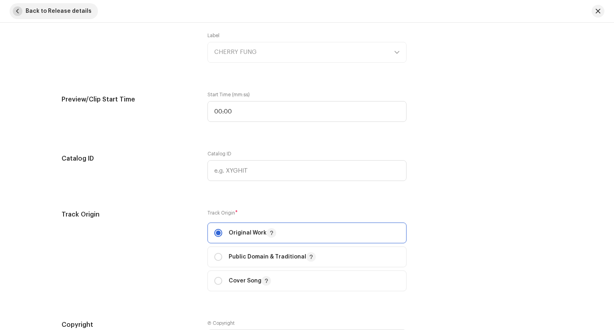
click at [13, 10] on span "button" at bounding box center [18, 11] width 10 height 10
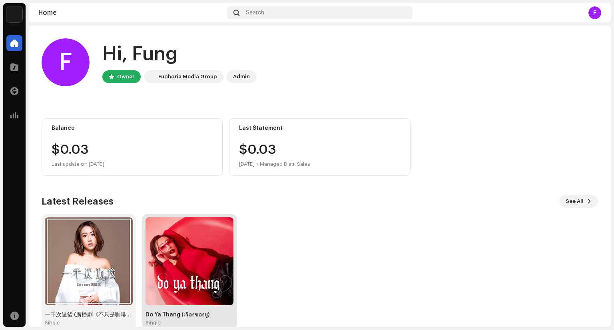
click at [189, 268] on img at bounding box center [189, 261] width 88 height 88
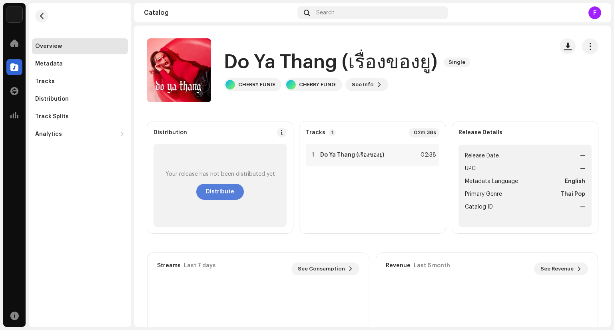
click at [214, 192] on span "Distribute" at bounding box center [220, 192] width 28 height 16
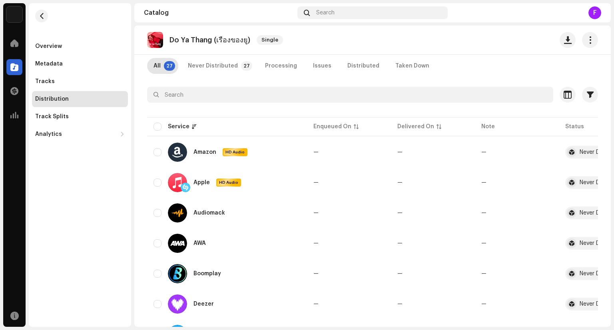
scroll to position [40, 0]
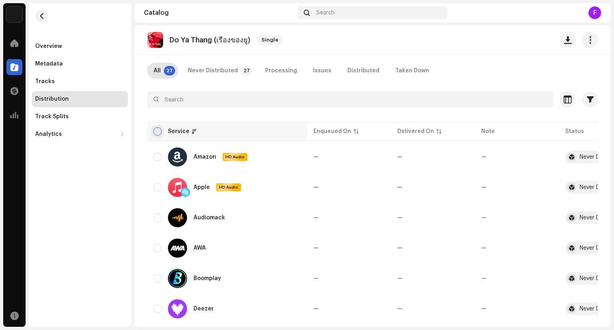
click at [160, 132] on input "checkbox" at bounding box center [157, 131] width 8 height 8
checkbox input "true"
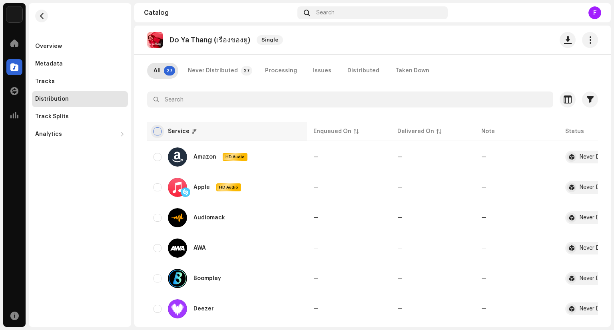
checkbox input "true"
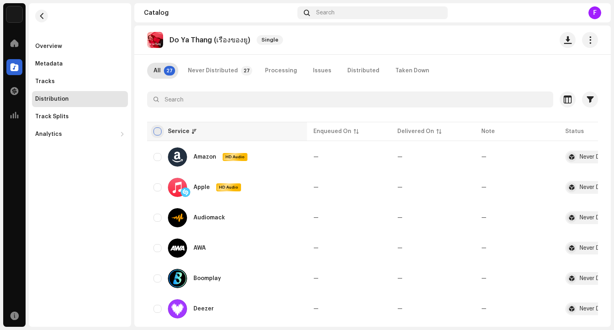
checkbox input "true"
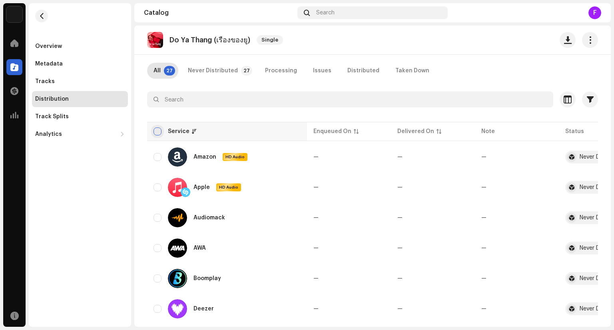
checkbox input "true"
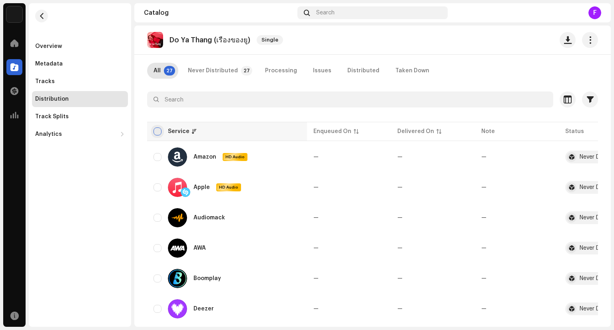
checkbox input "true"
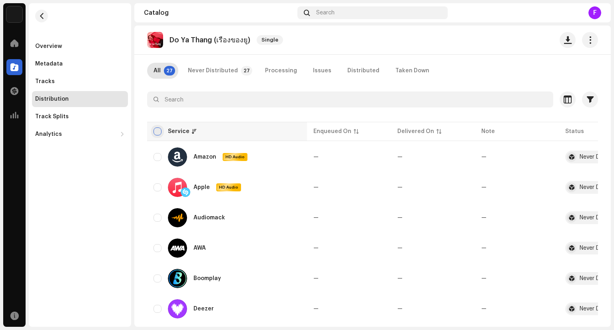
checkbox input "true"
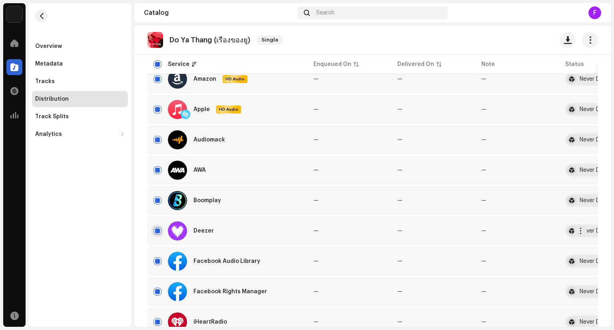
click at [160, 229] on input "Row Selected" at bounding box center [157, 231] width 8 height 8
checkbox input "false"
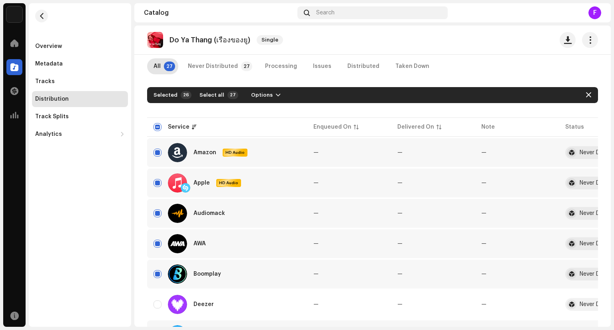
scroll to position [0, 0]
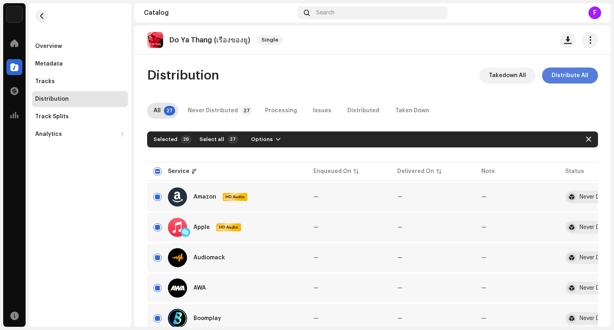
click at [577, 73] on span "Distribute All" at bounding box center [569, 76] width 37 height 16
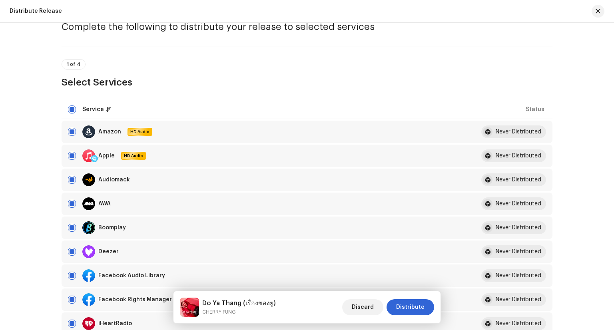
scroll to position [40, 0]
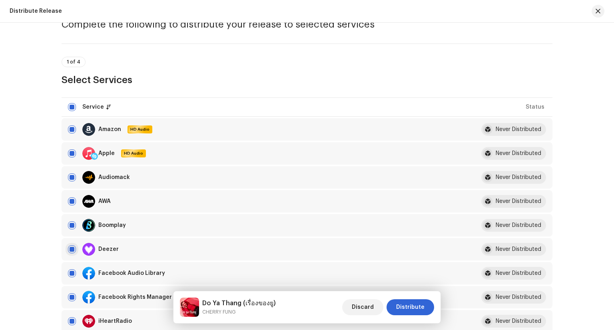
click at [73, 246] on input "checkbox" at bounding box center [72, 249] width 8 height 8
checkbox input "false"
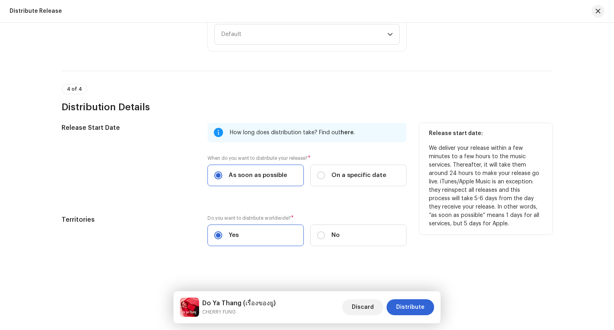
scroll to position [1140, 0]
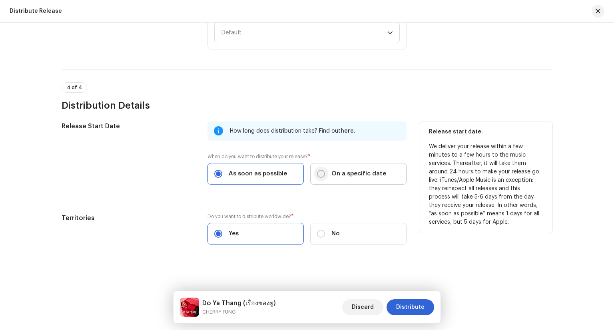
click at [317, 173] on input "On a specific date" at bounding box center [321, 174] width 8 height 8
radio input "true"
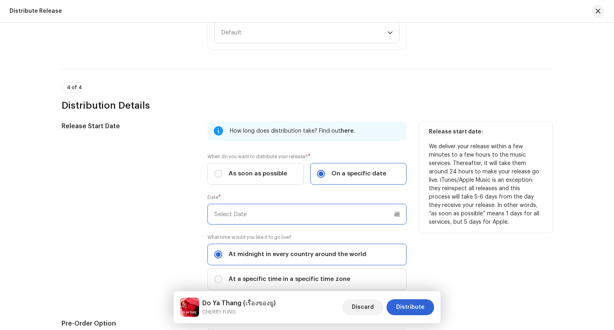
click at [302, 216] on input "text" at bounding box center [306, 214] width 199 height 21
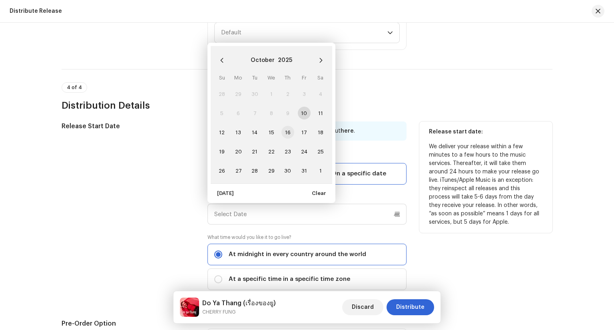
click at [284, 134] on span "16" at bounding box center [287, 132] width 13 height 13
type input "[DATE]"
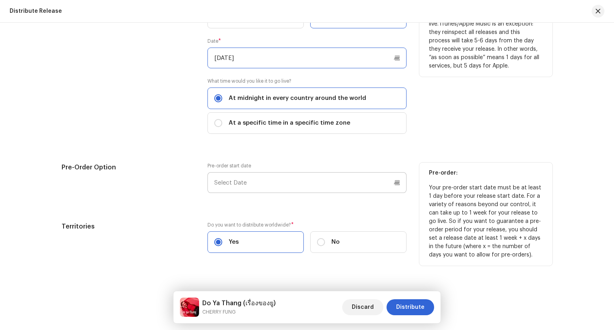
scroll to position [1305, 0]
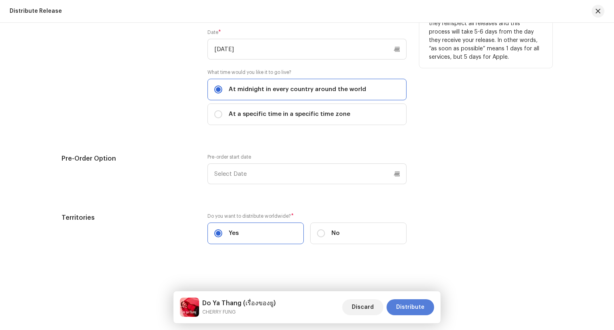
click at [414, 309] on span "Distribute" at bounding box center [410, 307] width 28 height 16
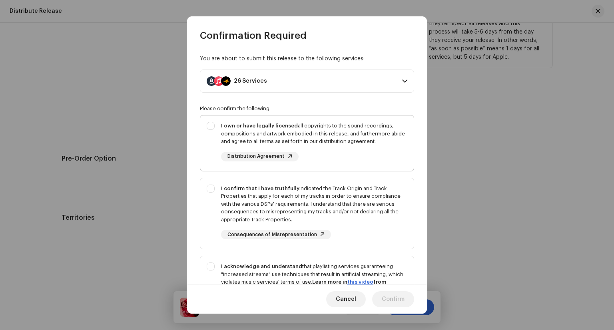
click at [207, 127] on div "I own or have legally licensed all copyrights to the sound recordings, composit…" at bounding box center [306, 141] width 213 height 52
checkbox input "true"
click at [213, 193] on div "I confirm that I have truthfully indicated the Track Origin and Track Propertie…" at bounding box center [306, 212] width 213 height 68
checkbox input "true"
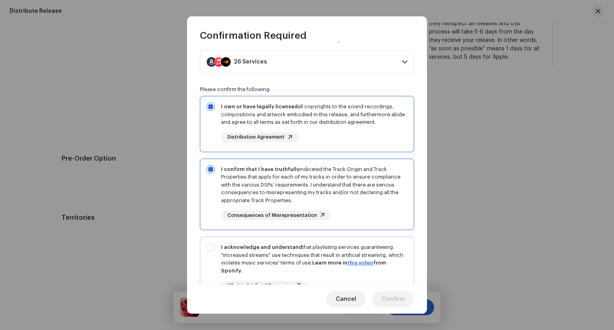
scroll to position [80, 0]
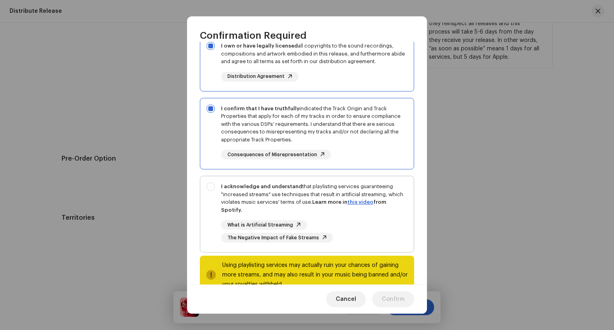
click at [211, 189] on div "I acknowledge and understand that playlisting services guaranteeing "increased …" at bounding box center [306, 212] width 213 height 73
checkbox input "true"
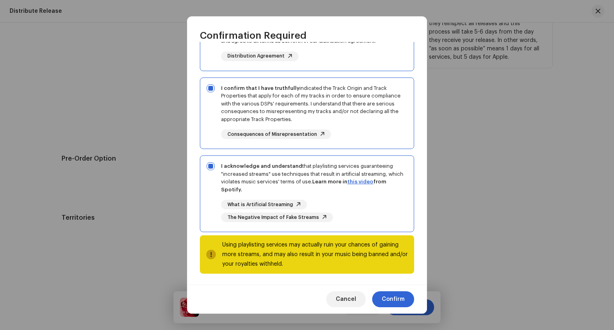
scroll to position [102, 0]
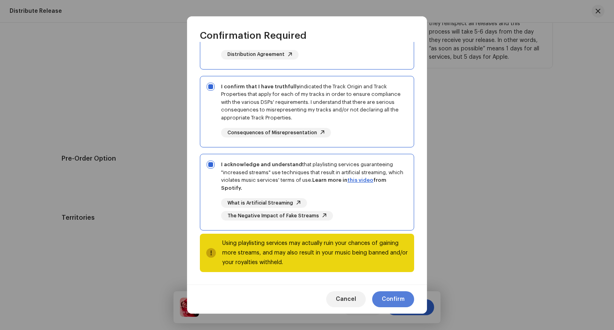
click at [393, 298] on span "Confirm" at bounding box center [392, 299] width 23 height 16
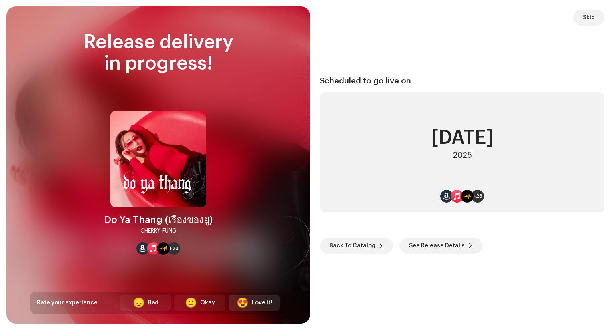
click at [260, 309] on div "😍 Love it!" at bounding box center [253, 303] width 51 height 16
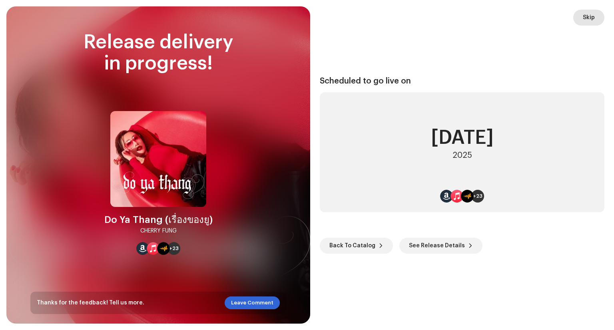
click at [596, 17] on button "Skip" at bounding box center [588, 18] width 31 height 16
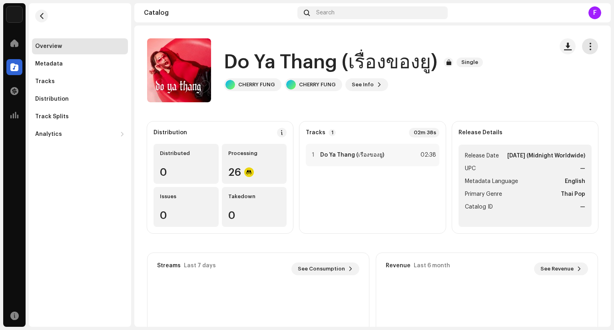
click at [590, 48] on button "button" at bounding box center [590, 46] width 16 height 16
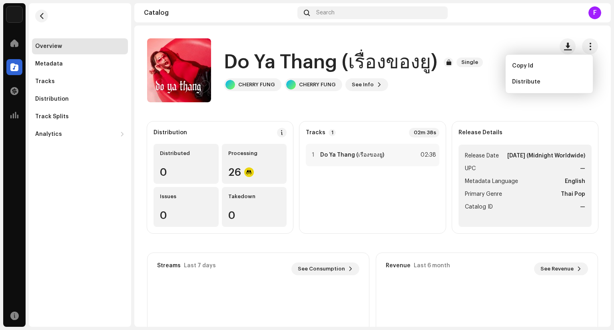
click at [279, 63] on h1 "Do Ya Thang (เรื่องของยู)" at bounding box center [330, 63] width 213 height 26
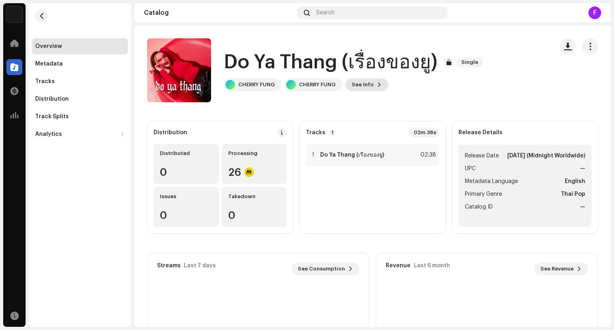
click at [371, 86] on button "See Info" at bounding box center [366, 84] width 43 height 13
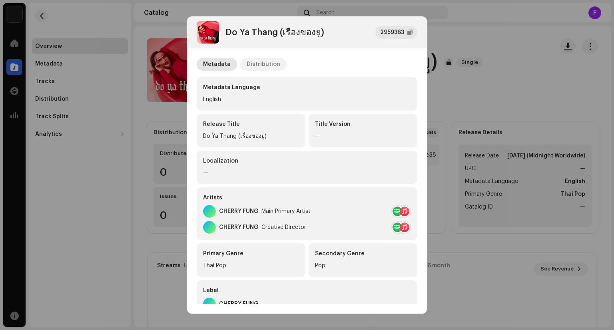
click at [269, 66] on div "Distribution" at bounding box center [263, 64] width 34 height 13
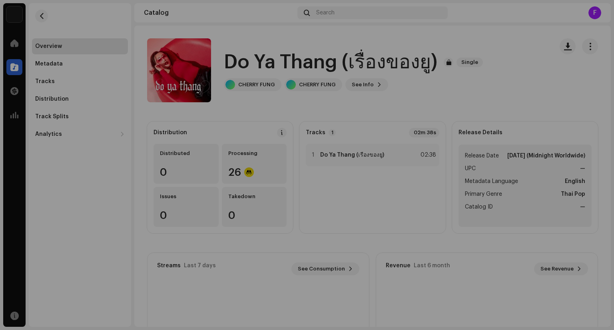
click at [560, 111] on div "Do Ya Thang (เรื่องของยู) 2959383 Metadata Distribution Release Date [DATE] (Mi…" at bounding box center [307, 165] width 614 height 330
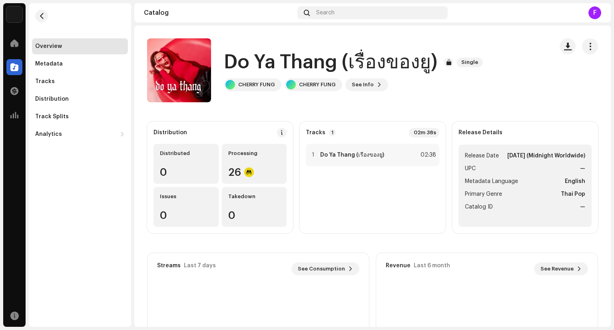
click at [136, 92] on div "Do Ya Thang (เรื่องของยู) Single [PERSON_NAME] [PERSON_NAME] See Info" at bounding box center [372, 70] width 476 height 64
click at [37, 18] on button "button" at bounding box center [41, 16] width 13 height 13
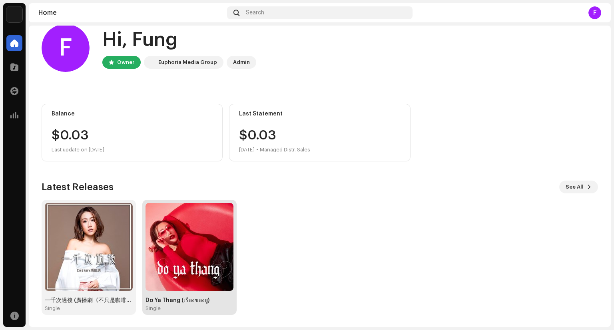
scroll to position [15, 0]
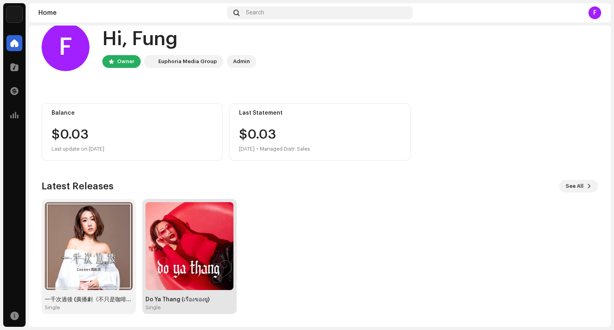
click at [187, 243] on img at bounding box center [189, 246] width 88 height 88
